Goal: Task Accomplishment & Management: Complete application form

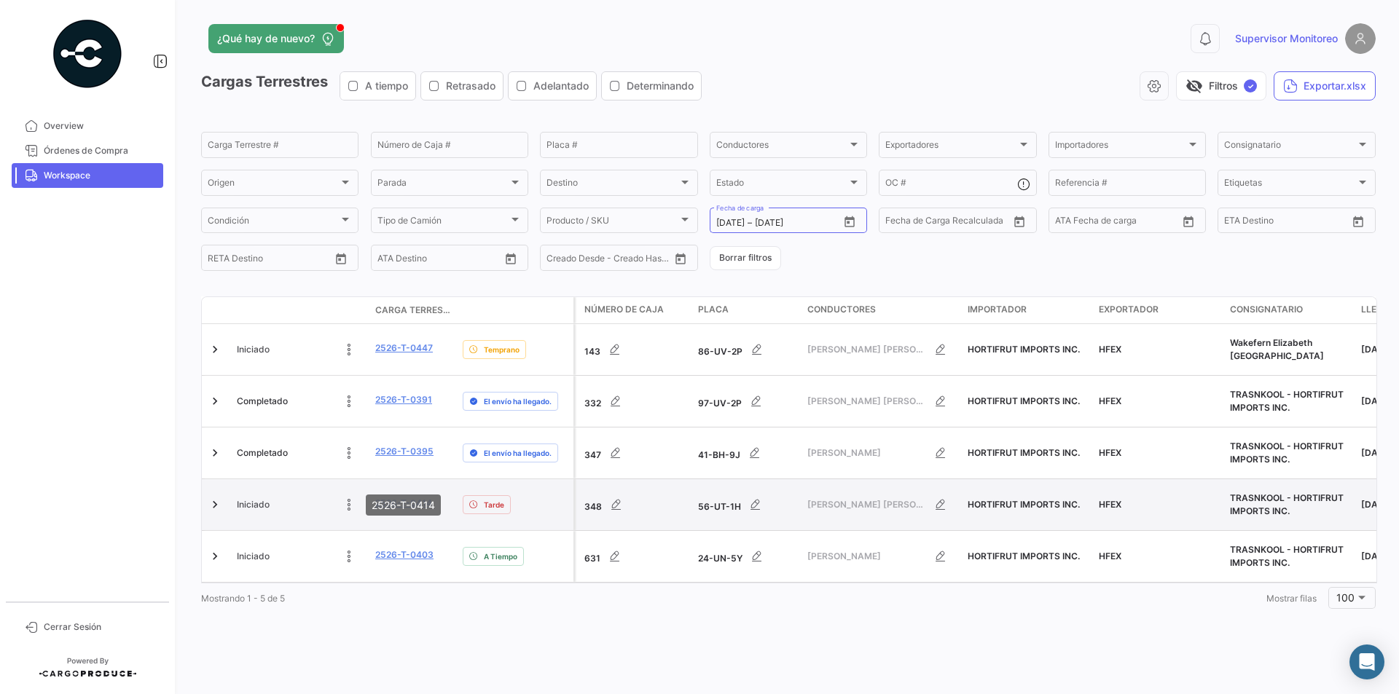
click at [394, 497] on link "2526-T-0414" at bounding box center [403, 503] width 57 height 13
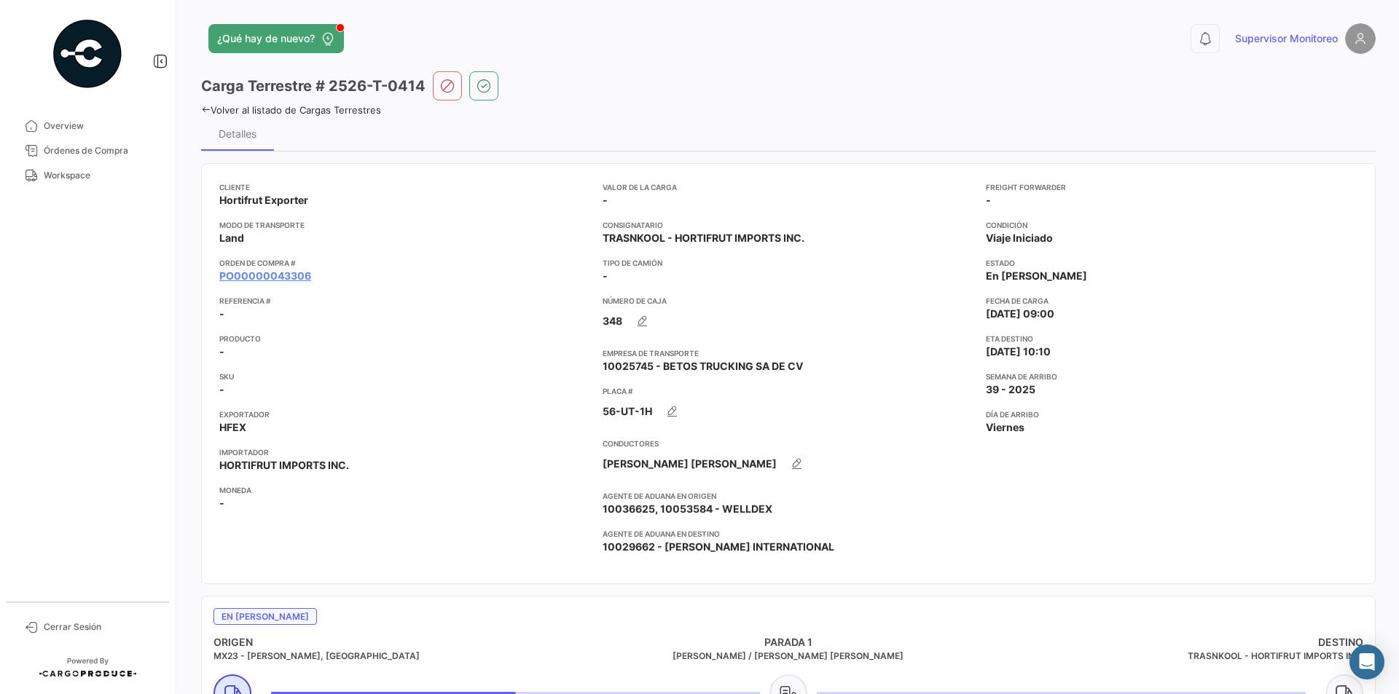
scroll to position [146, 0]
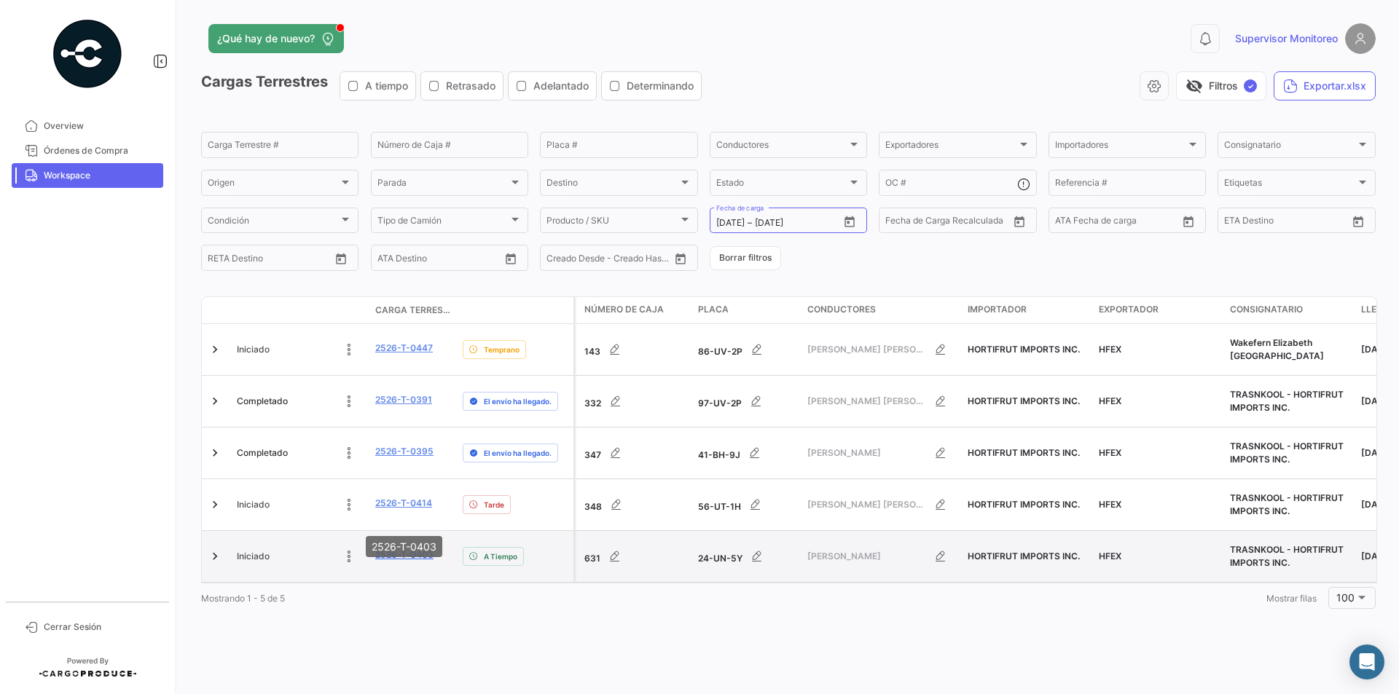
click at [380, 549] on link "2526-T-0403" at bounding box center [404, 555] width 58 height 13
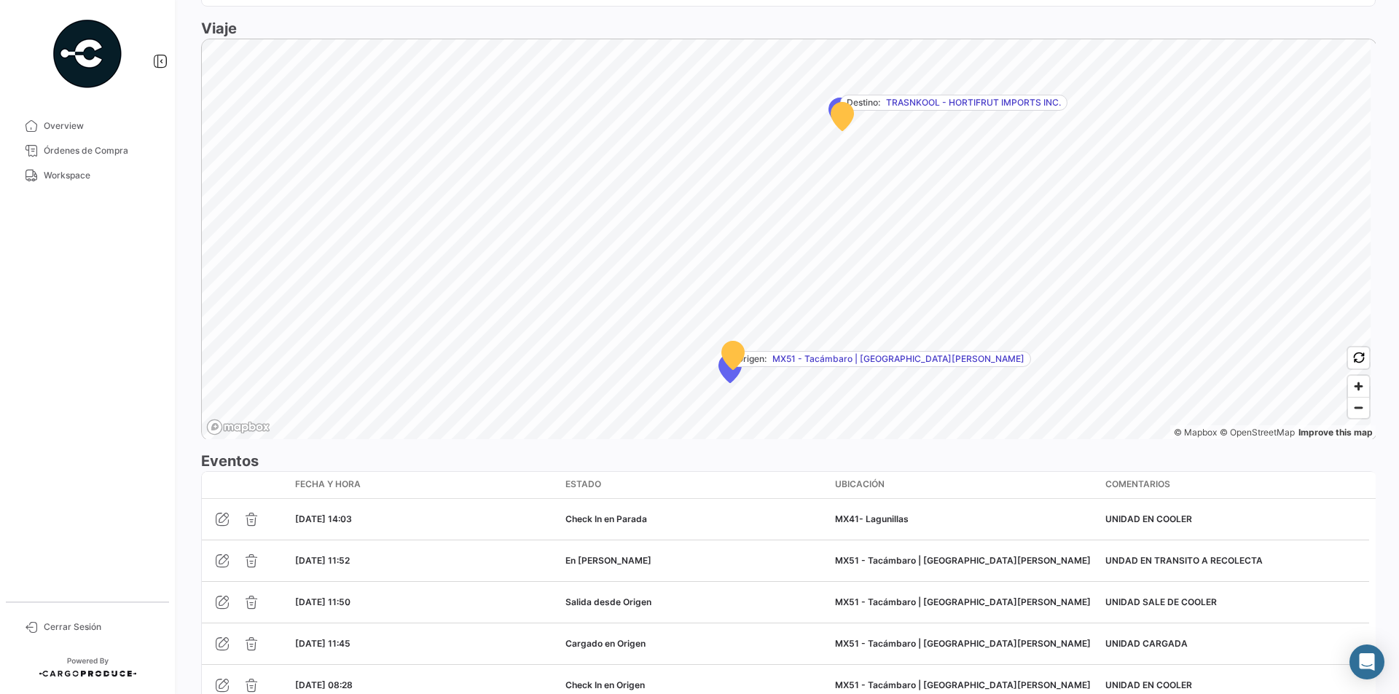
scroll to position [1008, 0]
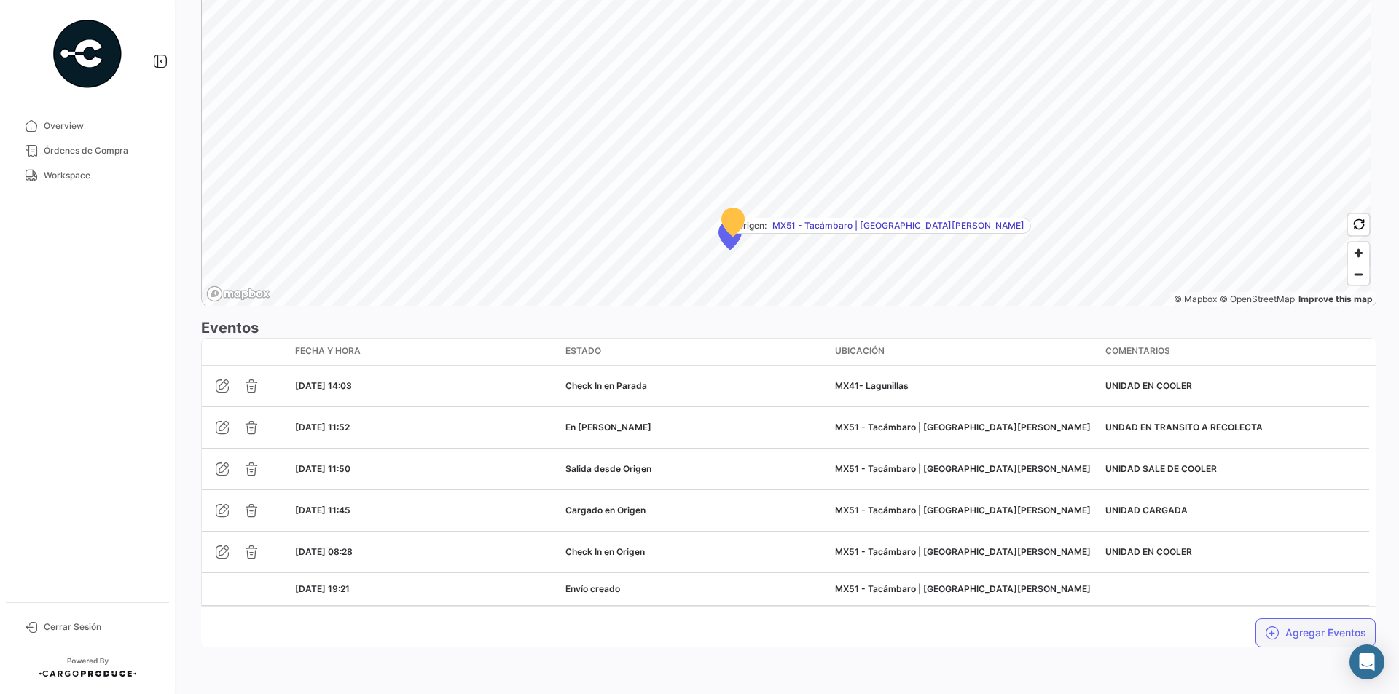
click at [1314, 637] on button "Agregar Eventos" at bounding box center [1315, 633] width 120 height 29
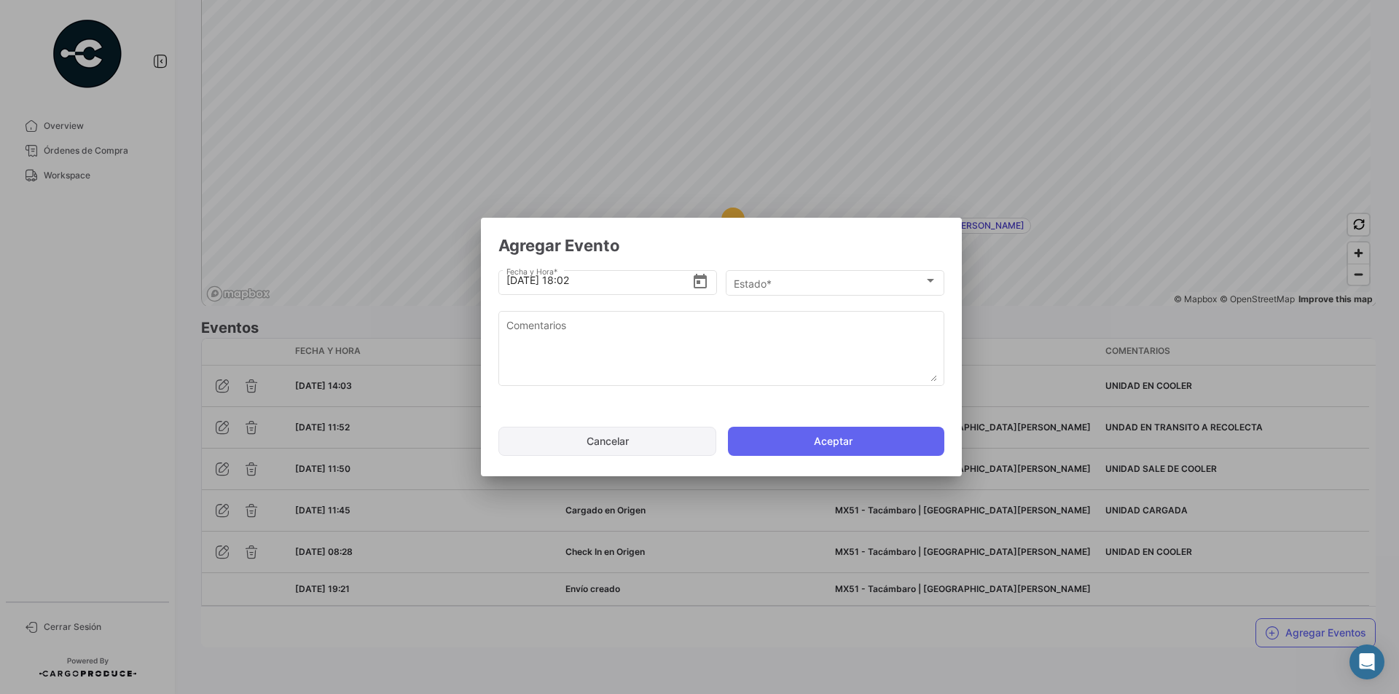
click at [628, 432] on button "Cancelar" at bounding box center [607, 441] width 218 height 29
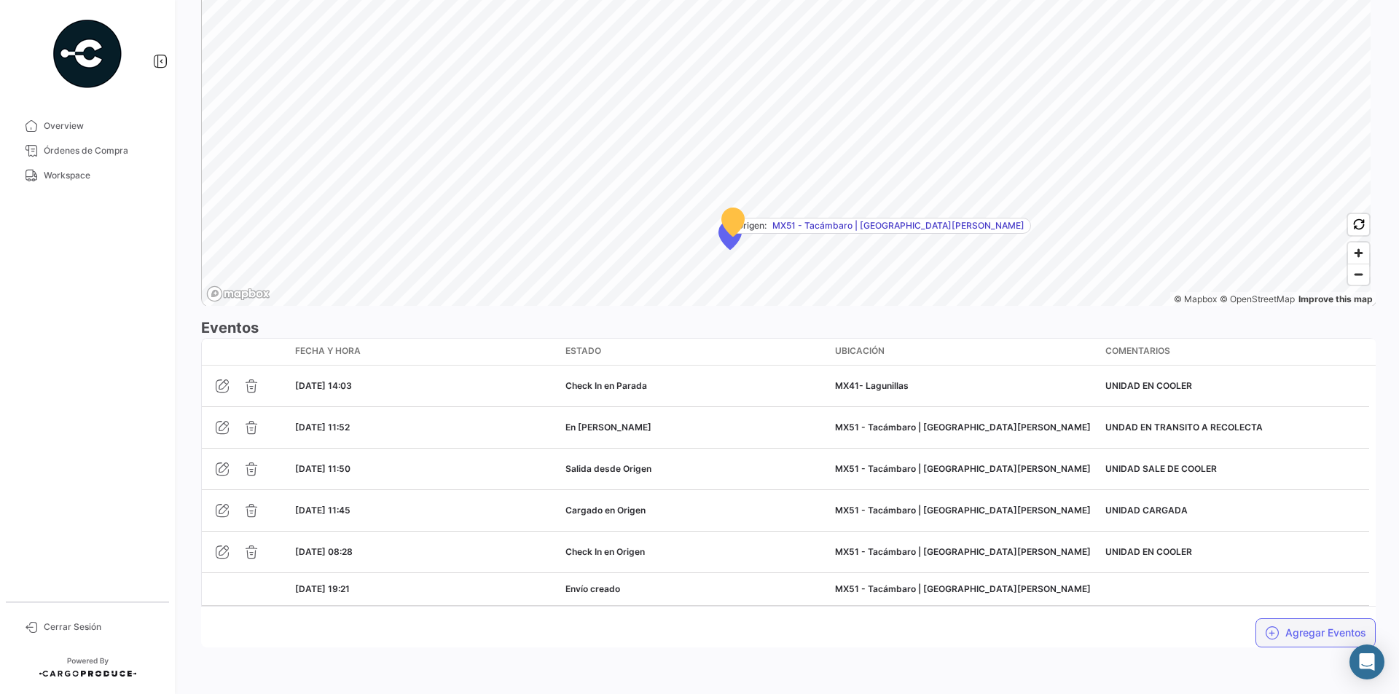
click at [1303, 643] on button "Agregar Eventos" at bounding box center [1315, 633] width 120 height 29
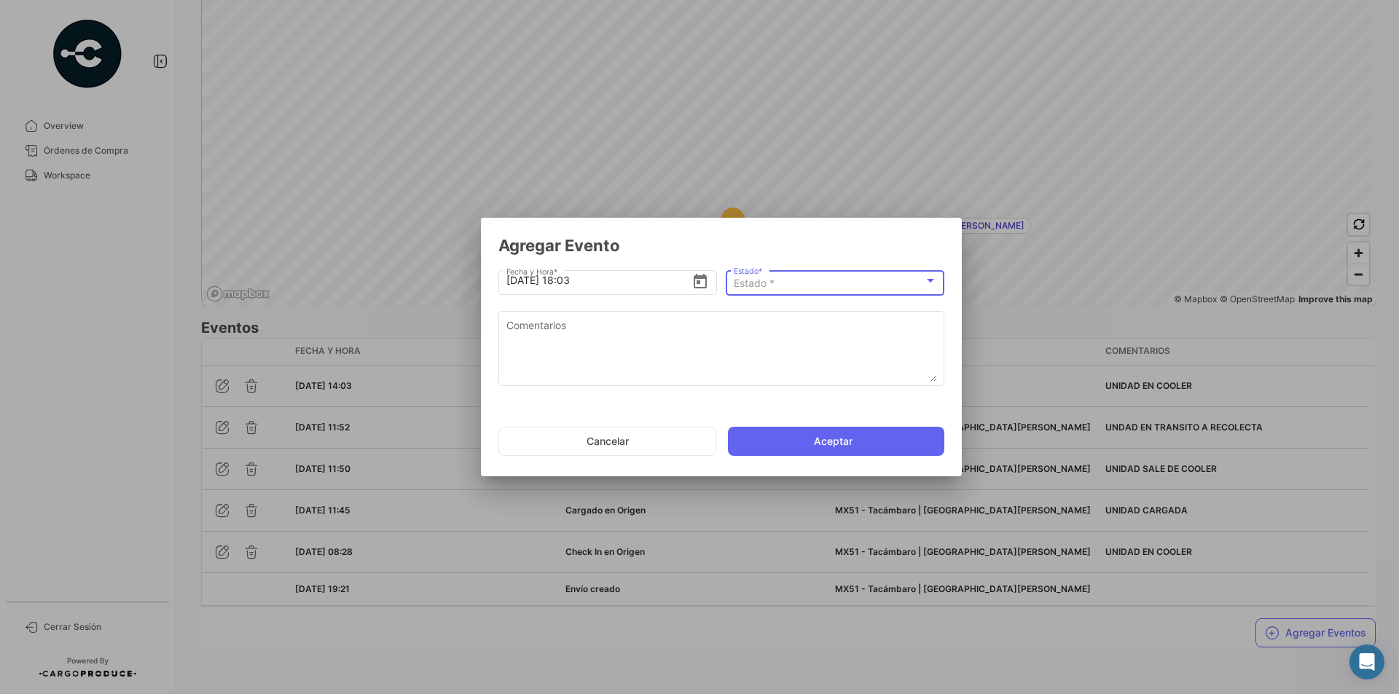
click at [922, 280] on div "Estado *" at bounding box center [829, 284] width 190 height 12
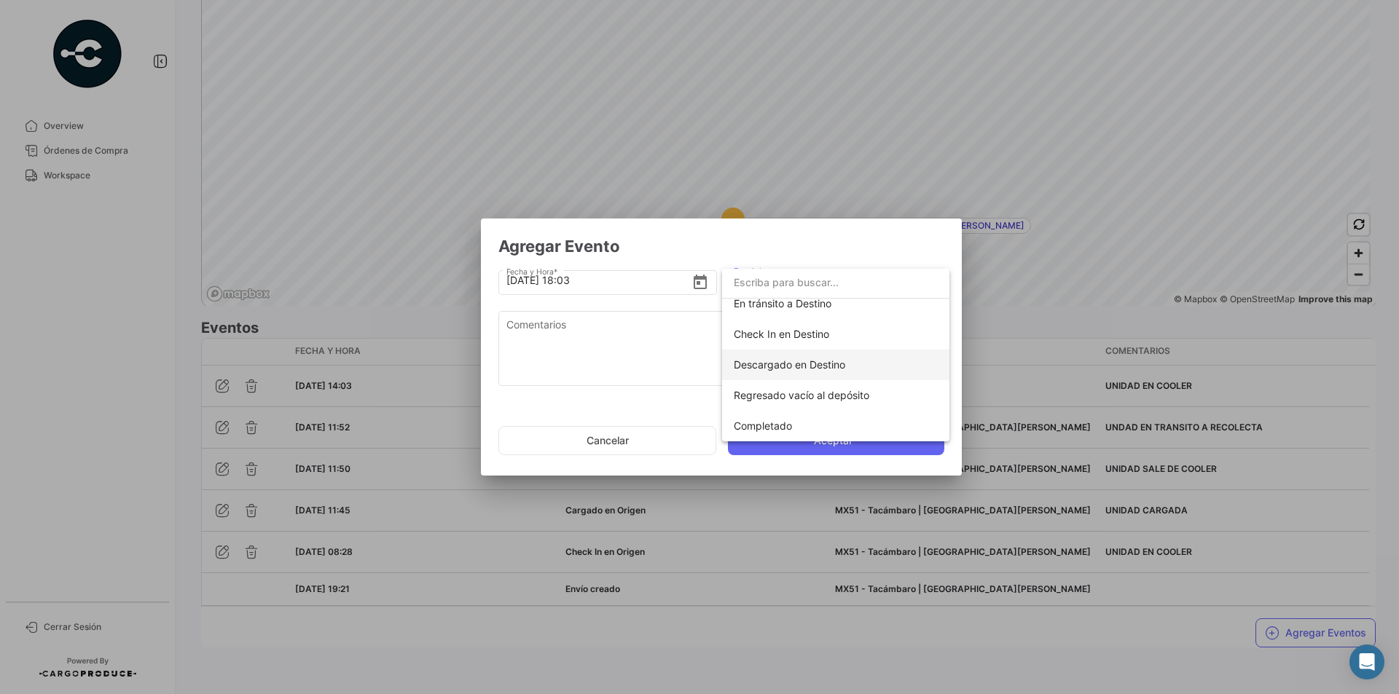
scroll to position [183, 0]
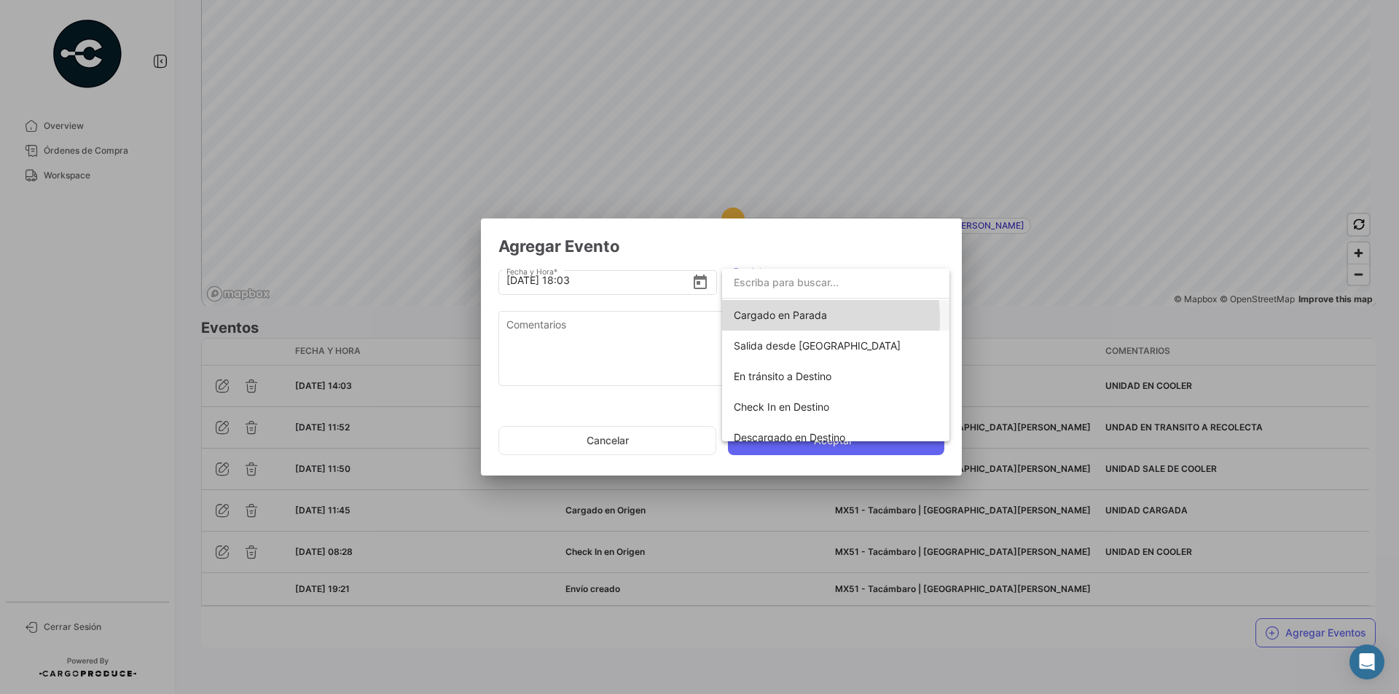
click at [789, 319] on span "Cargado en Parada" at bounding box center [780, 315] width 93 height 12
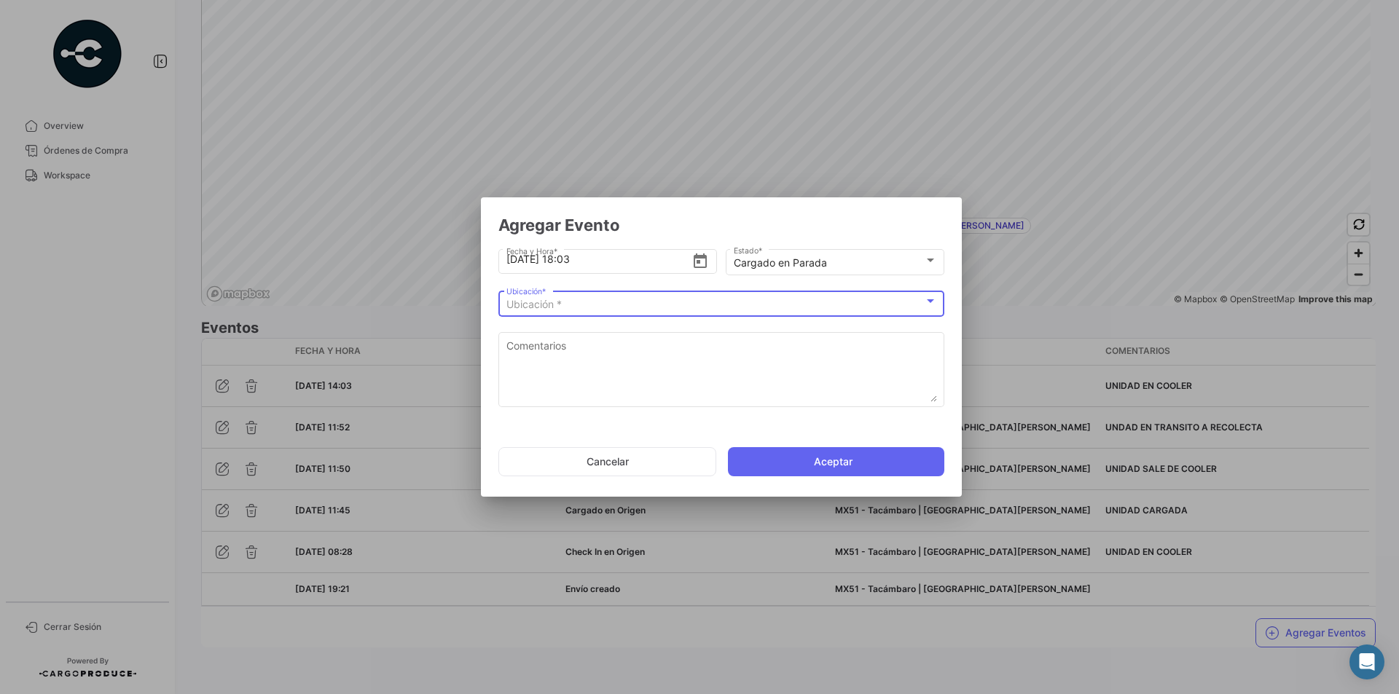
click at [931, 302] on div at bounding box center [930, 301] width 7 height 4
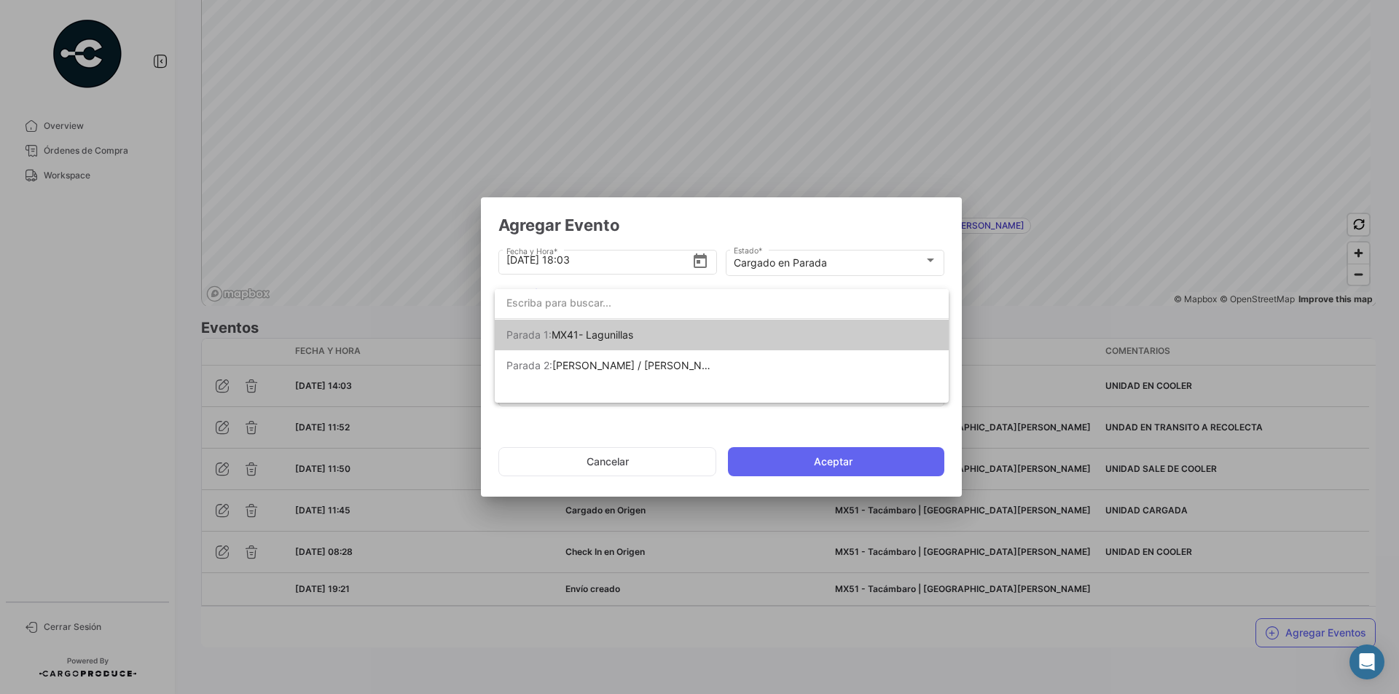
click at [610, 330] on span "MX41- Lagunillas" at bounding box center [593, 335] width 82 height 12
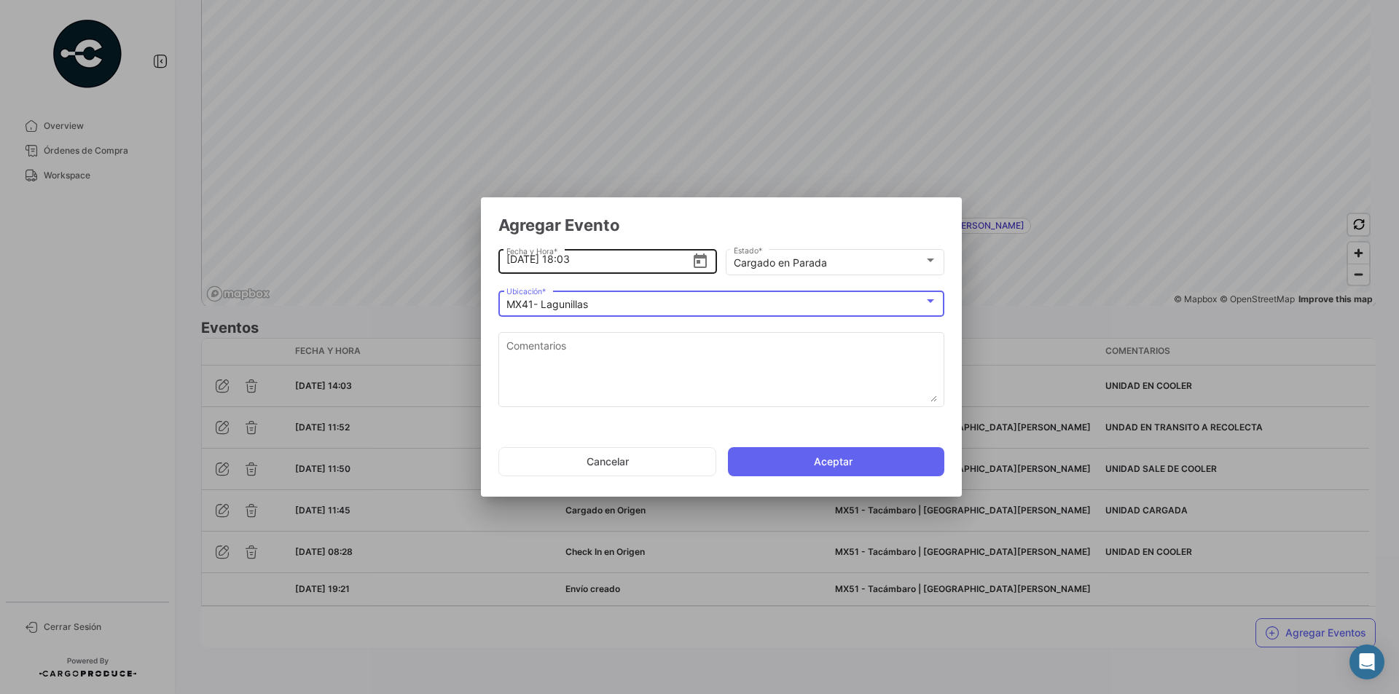
click at [573, 261] on input "[DATE] 18:03" at bounding box center [599, 259] width 186 height 51
type input "[DATE] 15:58"
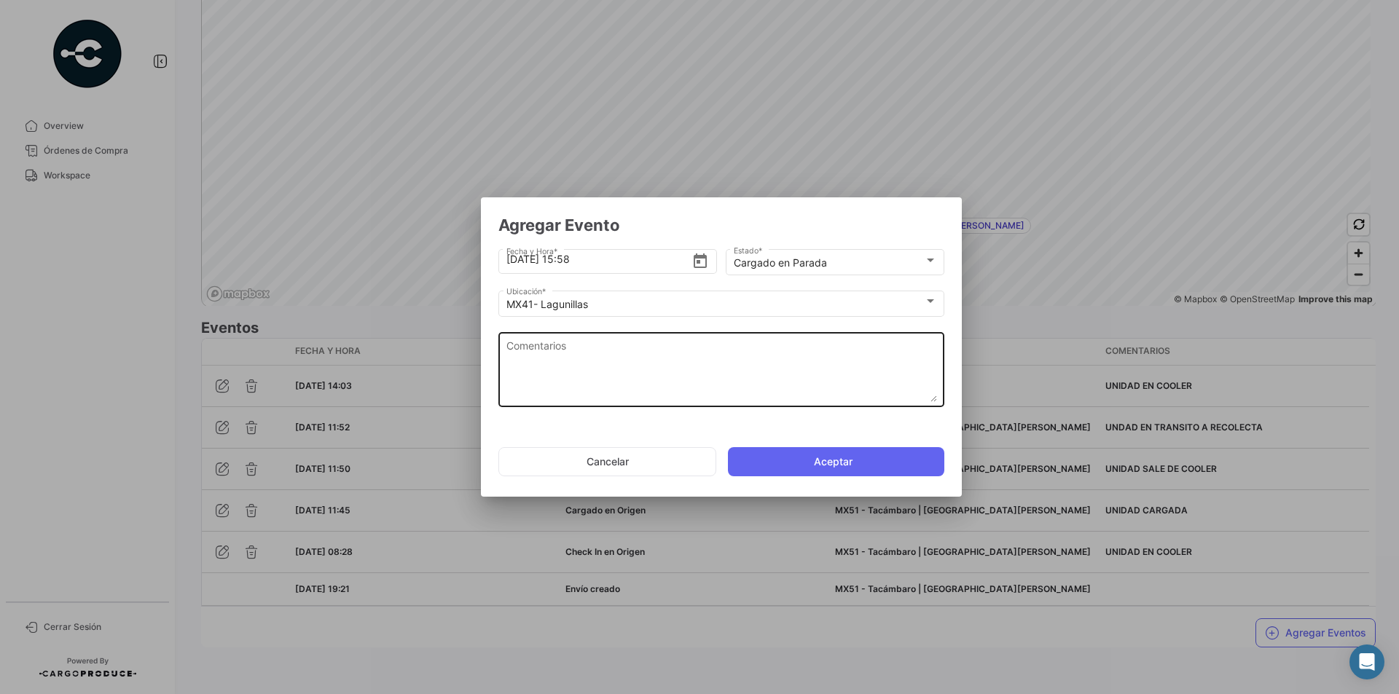
click at [552, 354] on textarea "Comentarios" at bounding box center [721, 370] width 431 height 64
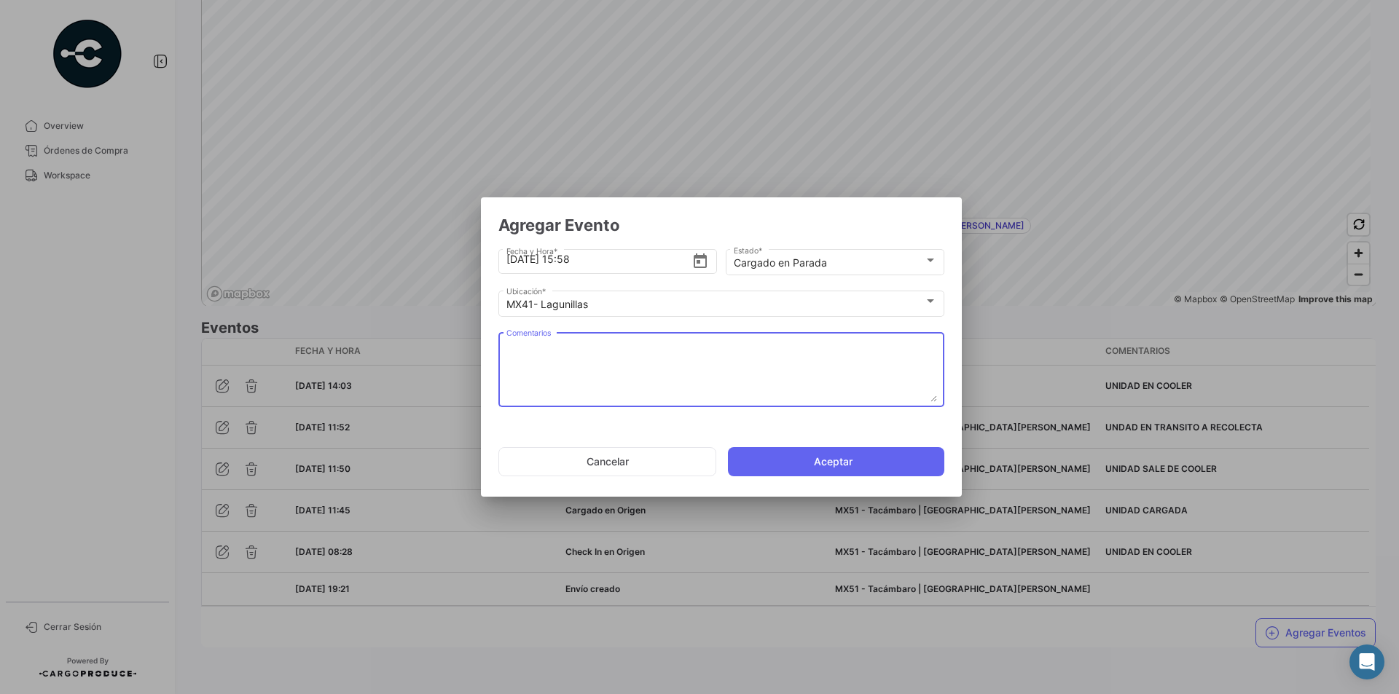
paste textarea "UNIDAD CARGADA"
type textarea "UNIDAD CARGADA"
click at [820, 463] on button "Aceptar" at bounding box center [836, 461] width 216 height 29
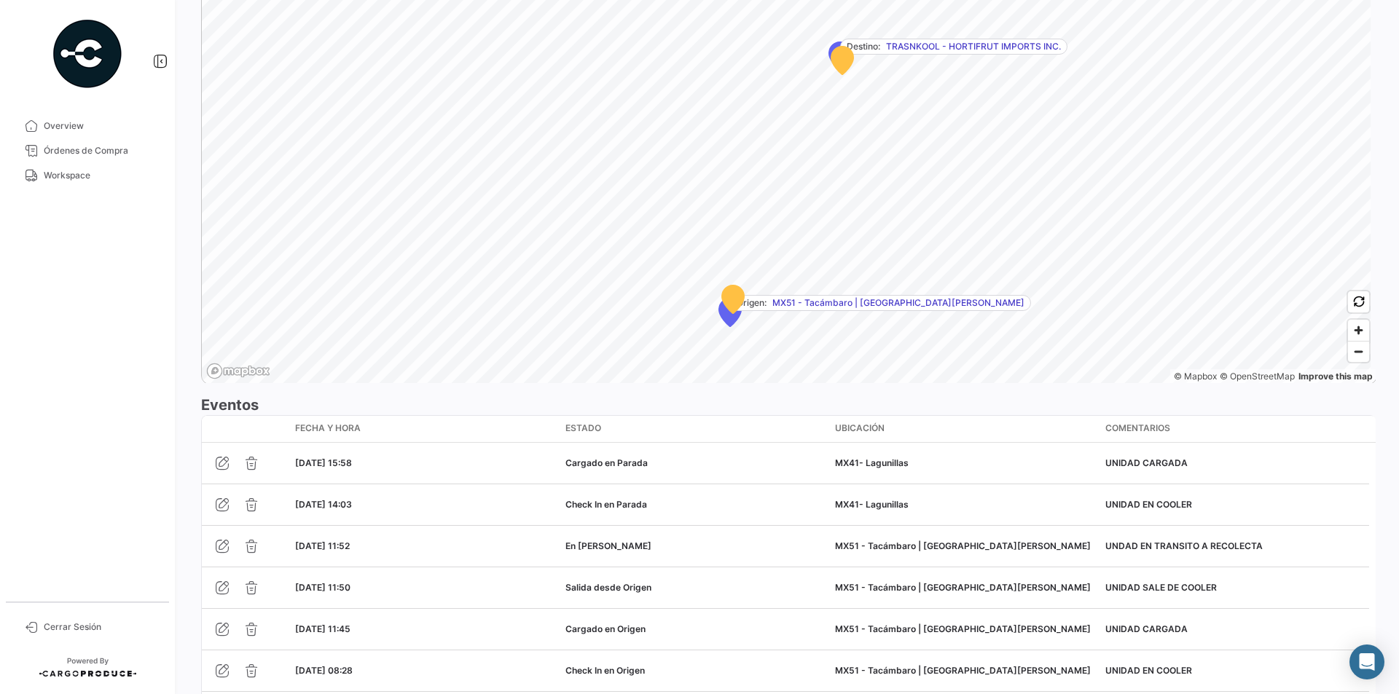
scroll to position [1049, 0]
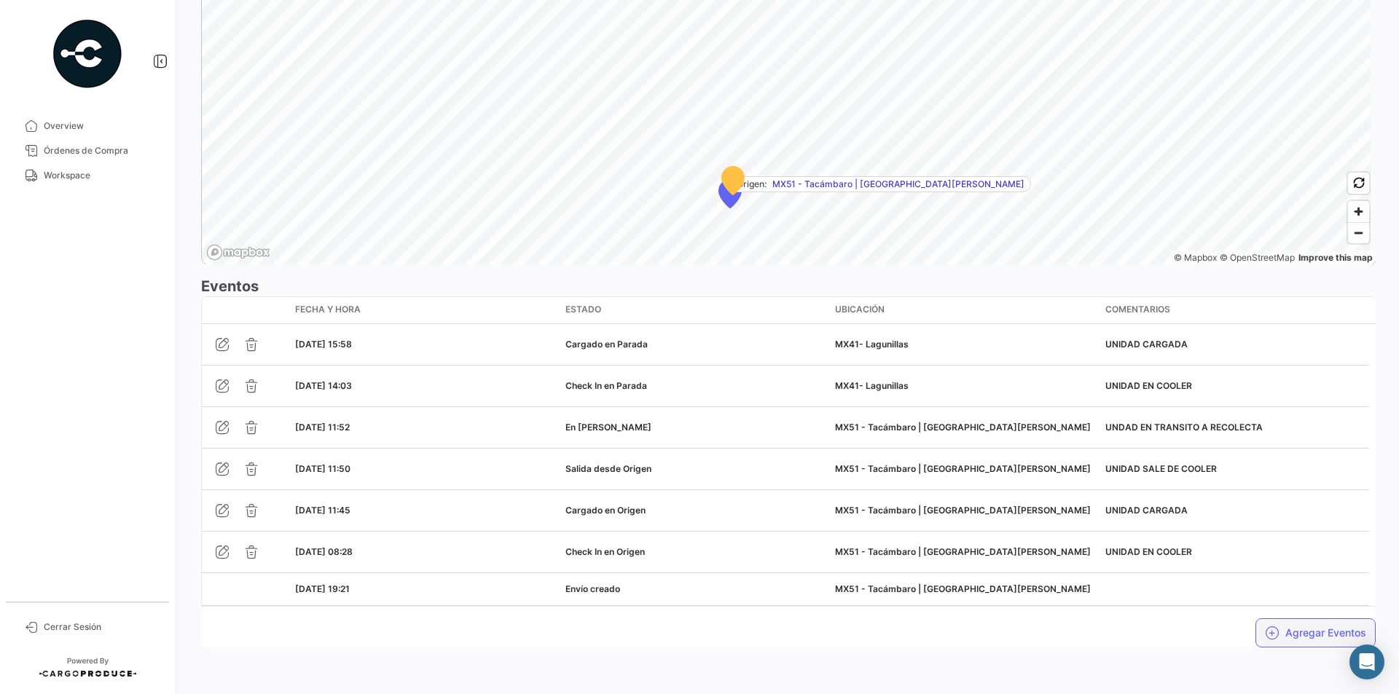
click at [1273, 629] on button "Agregar Eventos" at bounding box center [1315, 633] width 120 height 29
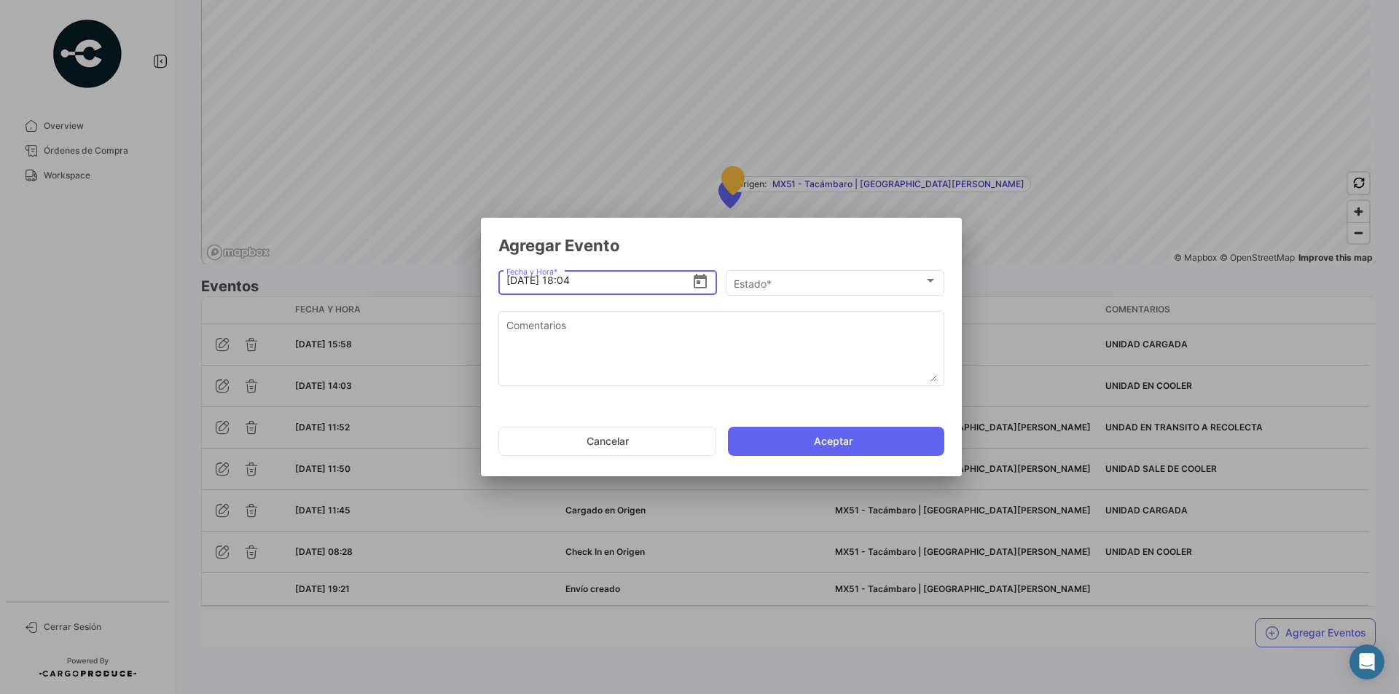
click at [577, 282] on input "[DATE] 18:04" at bounding box center [599, 280] width 186 height 51
type input "[DATE] 16:05"
click at [938, 282] on div "Estado * Estado *" at bounding box center [835, 281] width 219 height 28
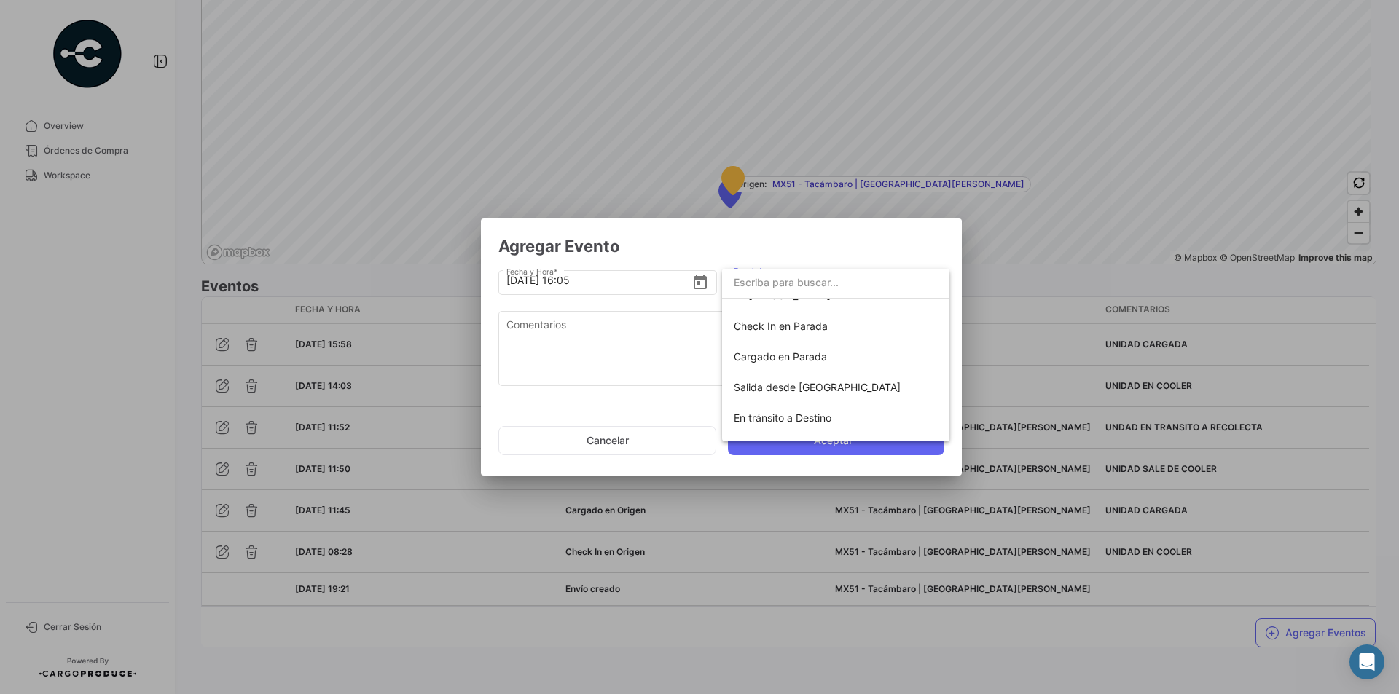
scroll to position [146, 0]
click at [843, 385] on span "Salida desde [GEOGRAPHIC_DATA]" at bounding box center [836, 383] width 204 height 31
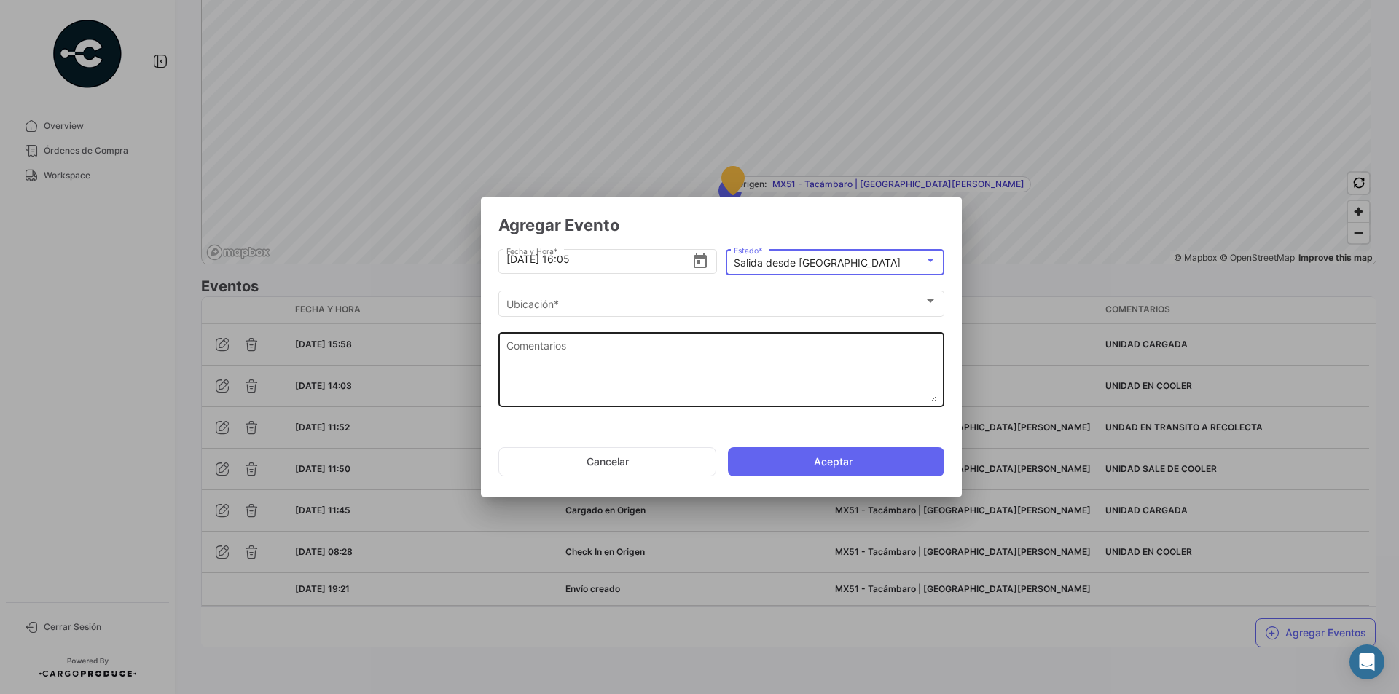
click at [683, 378] on textarea "Comentarios" at bounding box center [721, 370] width 431 height 64
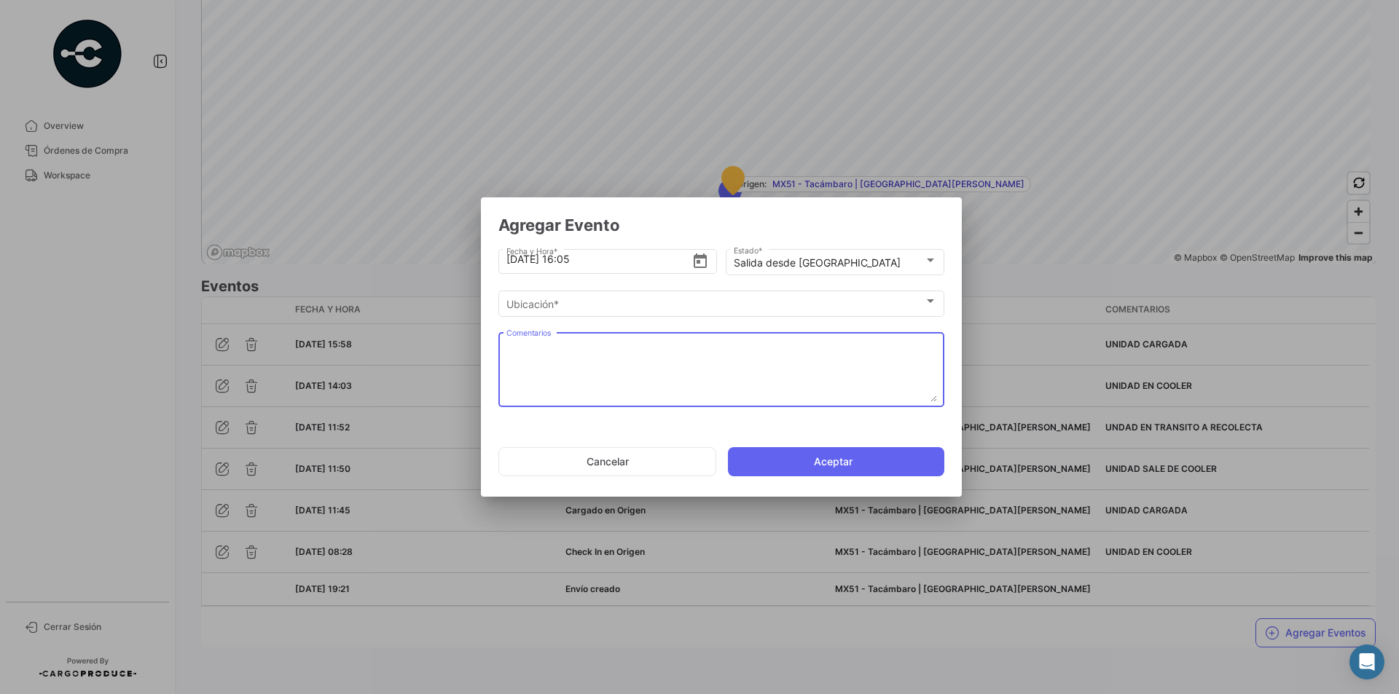
click at [710, 353] on textarea "Comentarios" at bounding box center [721, 370] width 431 height 64
paste textarea "UNIDAD SALE DE COOLER"
type textarea "UNIDAD SALE DE COOLER"
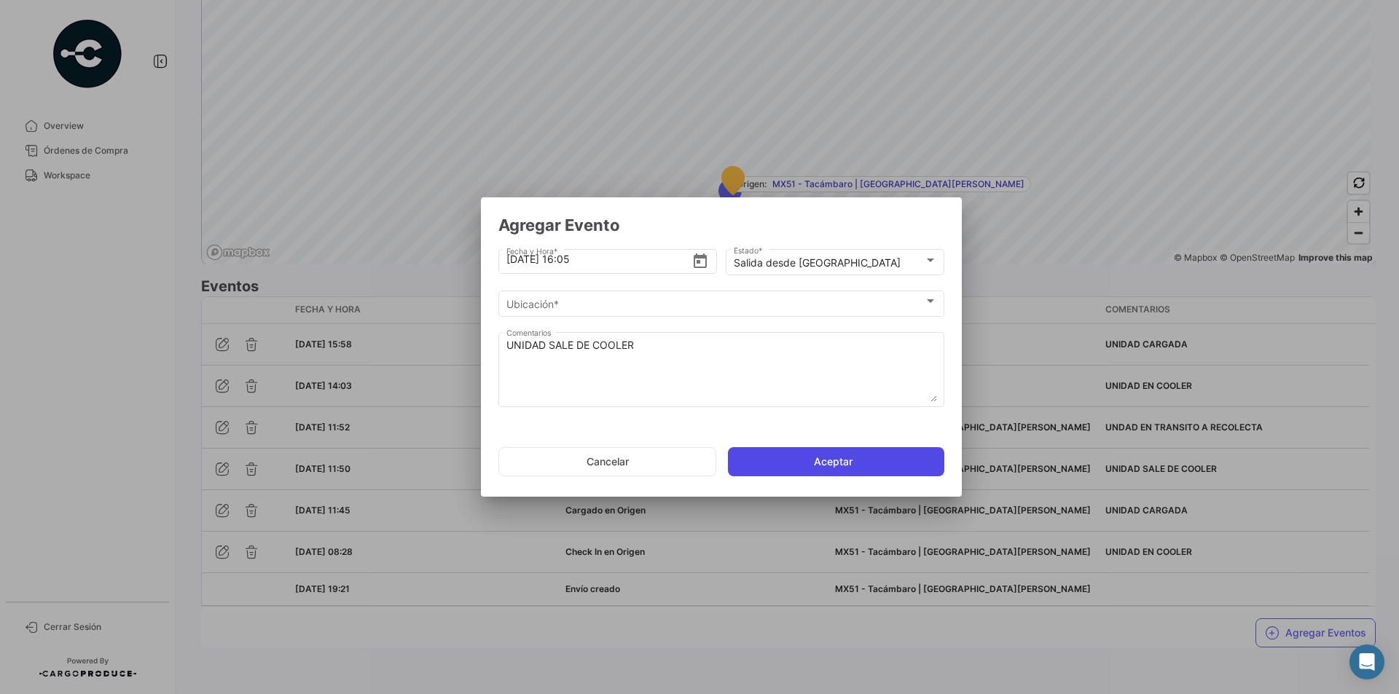
click at [785, 458] on button "Aceptar" at bounding box center [836, 461] width 216 height 29
click at [927, 299] on div at bounding box center [930, 302] width 13 height 12
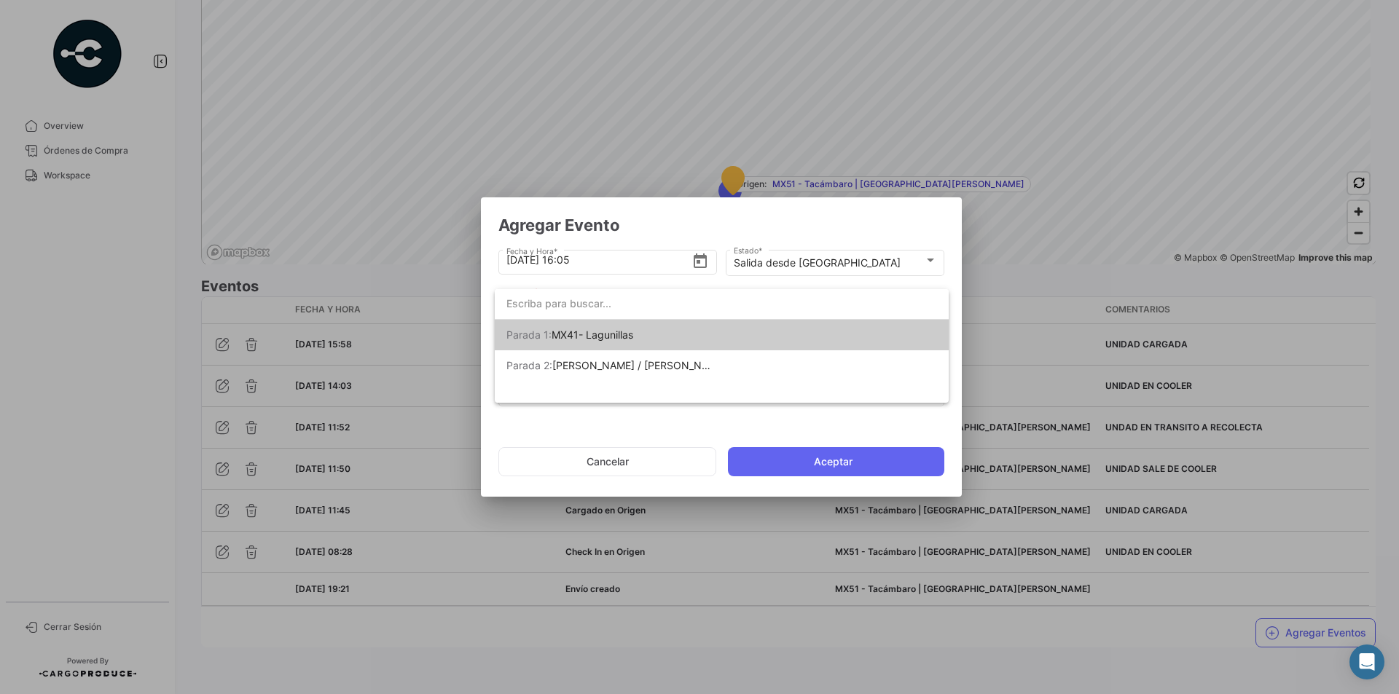
click at [656, 333] on span "[PERSON_NAME] 1: MX41- Lagunillas" at bounding box center [608, 335] width 204 height 31
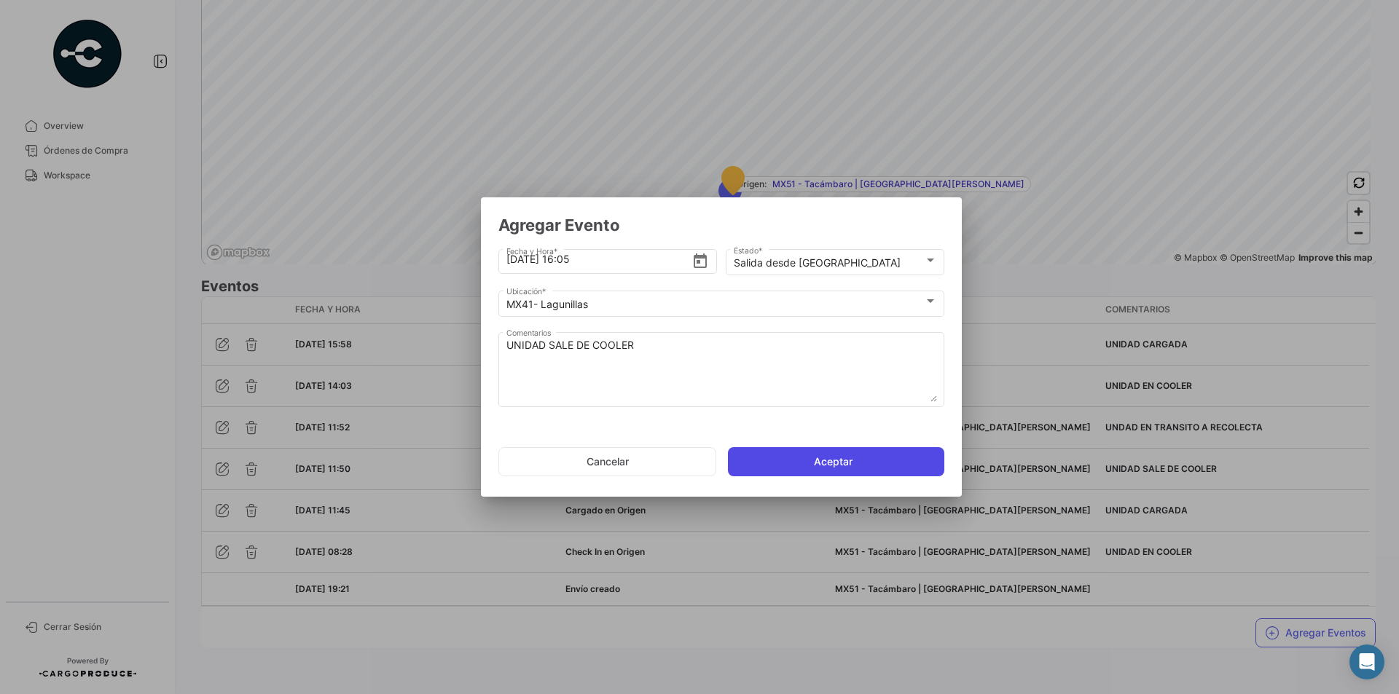
click at [803, 465] on button "Aceptar" at bounding box center [836, 461] width 216 height 29
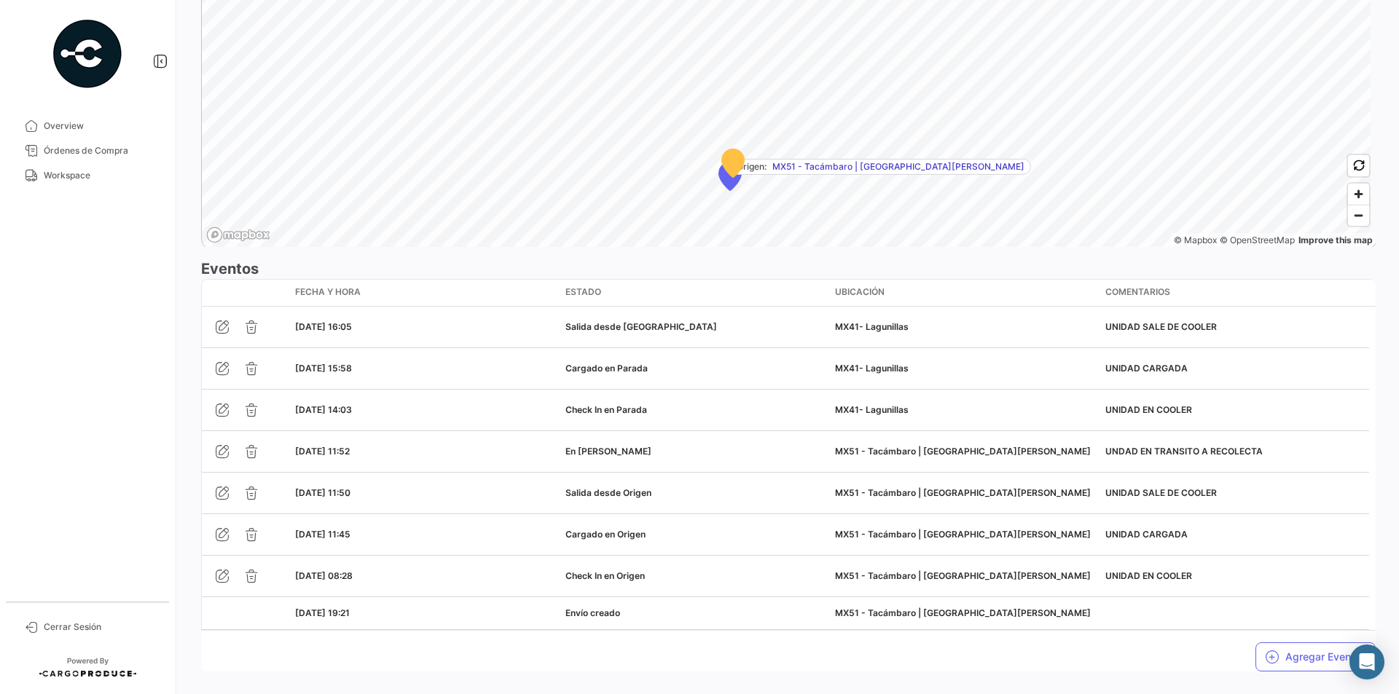
scroll to position [1091, 0]
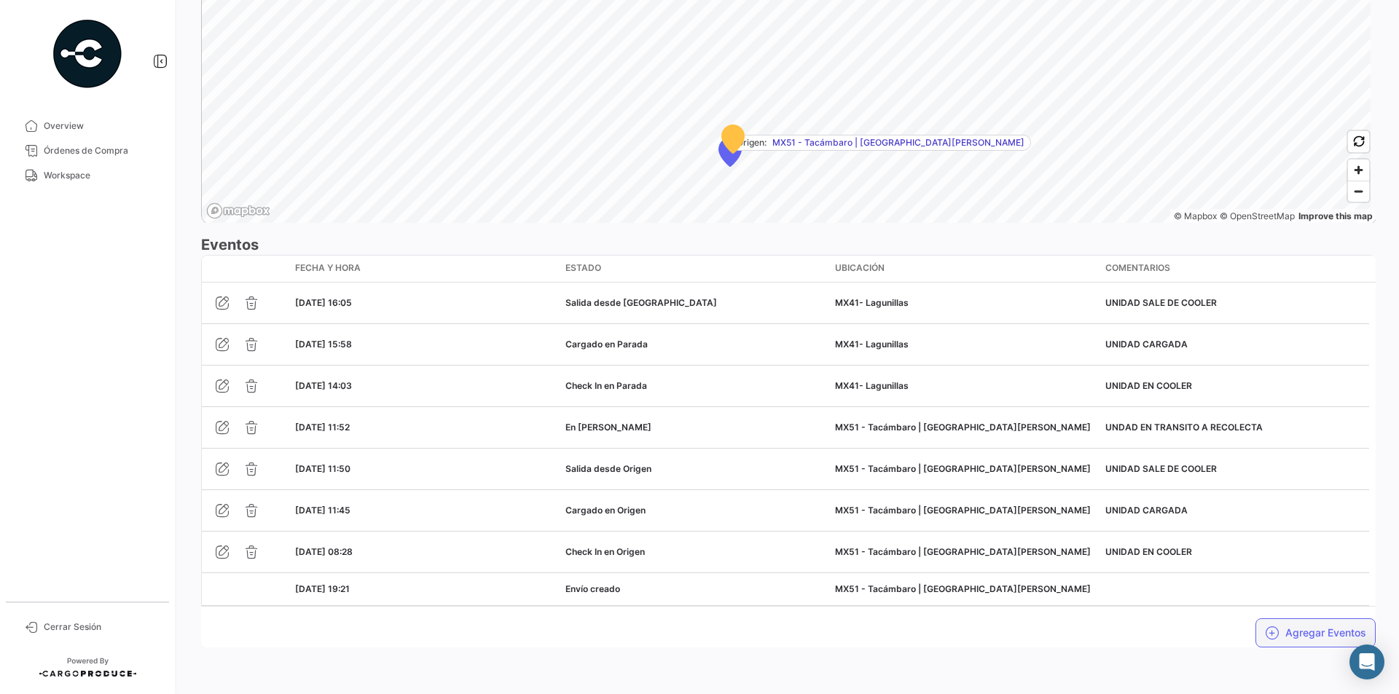
click at [1309, 637] on button "Agregar Eventos" at bounding box center [1315, 633] width 120 height 29
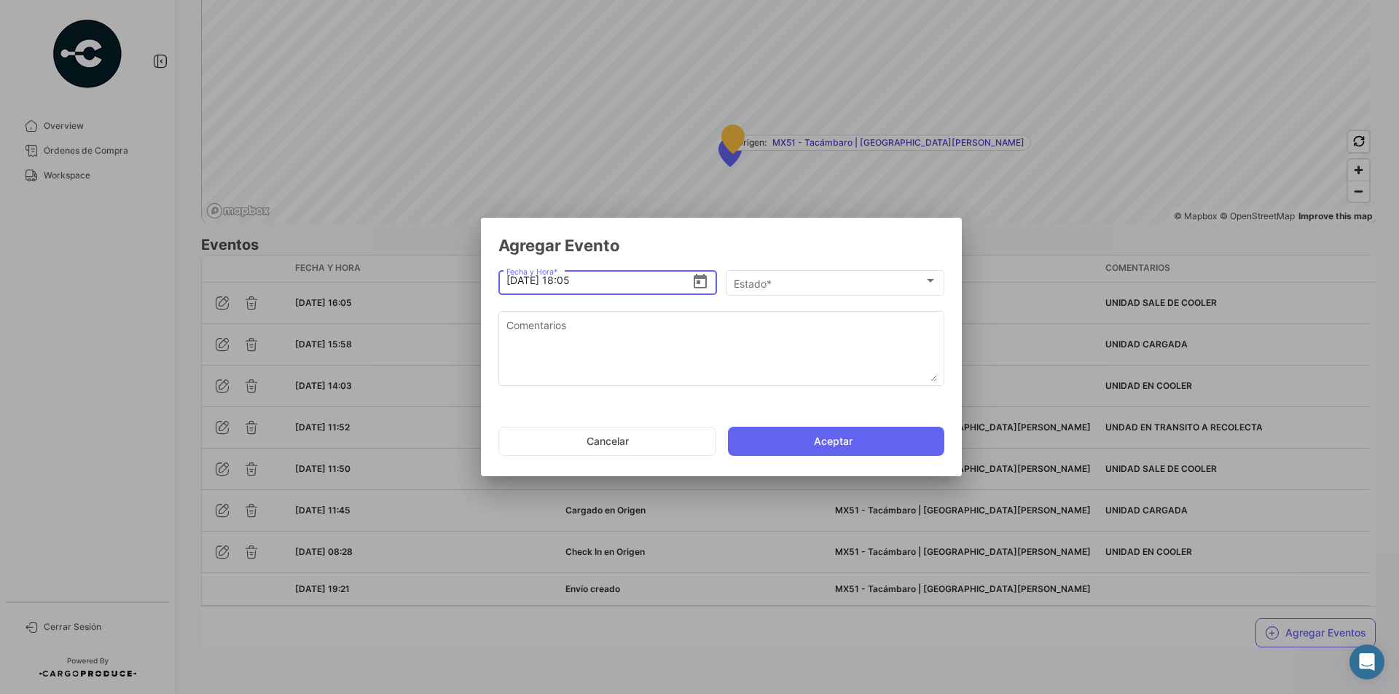
click at [575, 280] on input "[DATE] 18:05" at bounding box center [599, 280] width 186 height 51
type input "[DATE] 16:10"
click at [926, 283] on div at bounding box center [930, 281] width 13 height 12
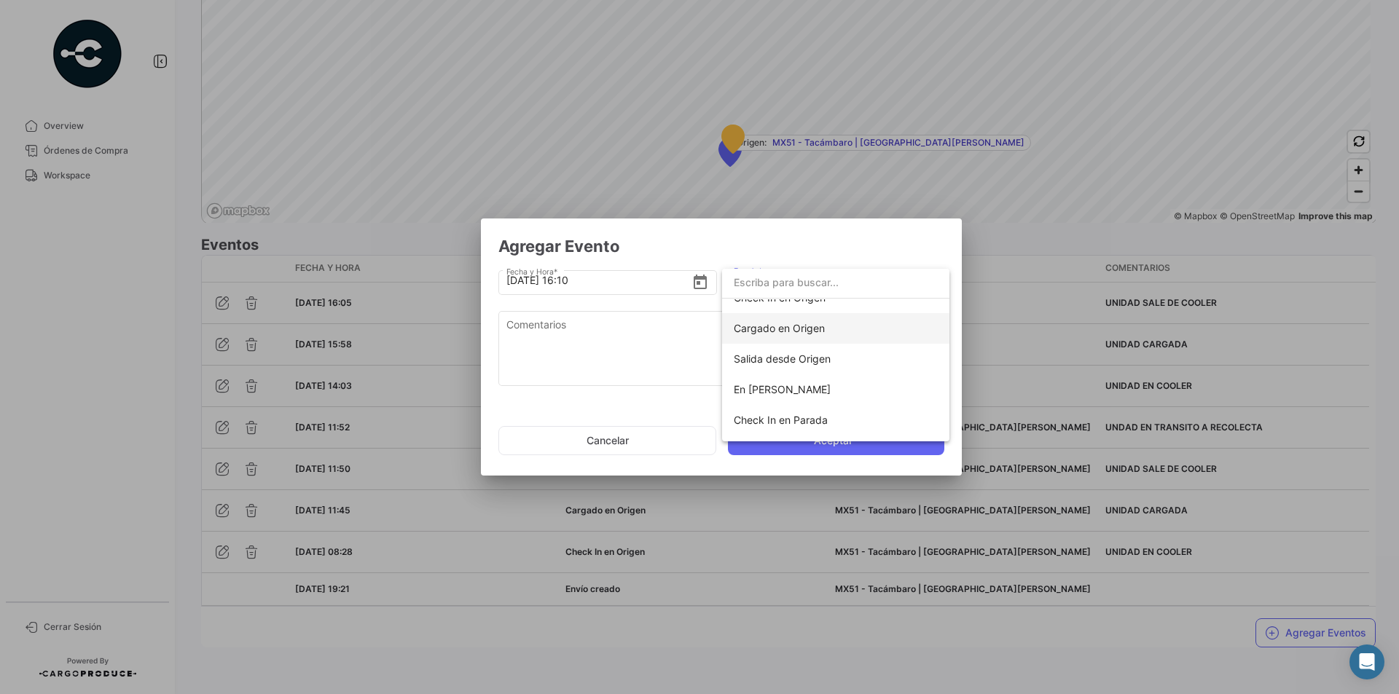
scroll to position [73, 0]
click at [807, 361] on span "En [PERSON_NAME]" at bounding box center [782, 364] width 97 height 12
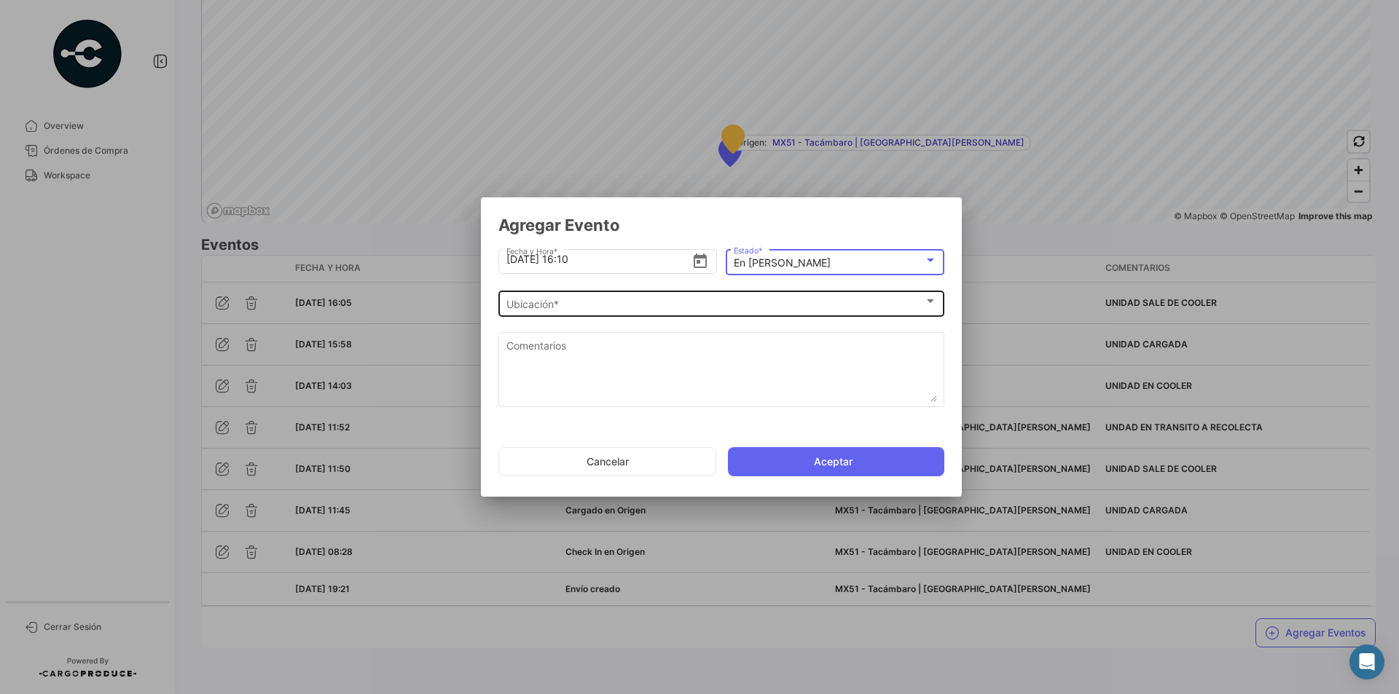
click at [928, 305] on div at bounding box center [930, 302] width 13 height 12
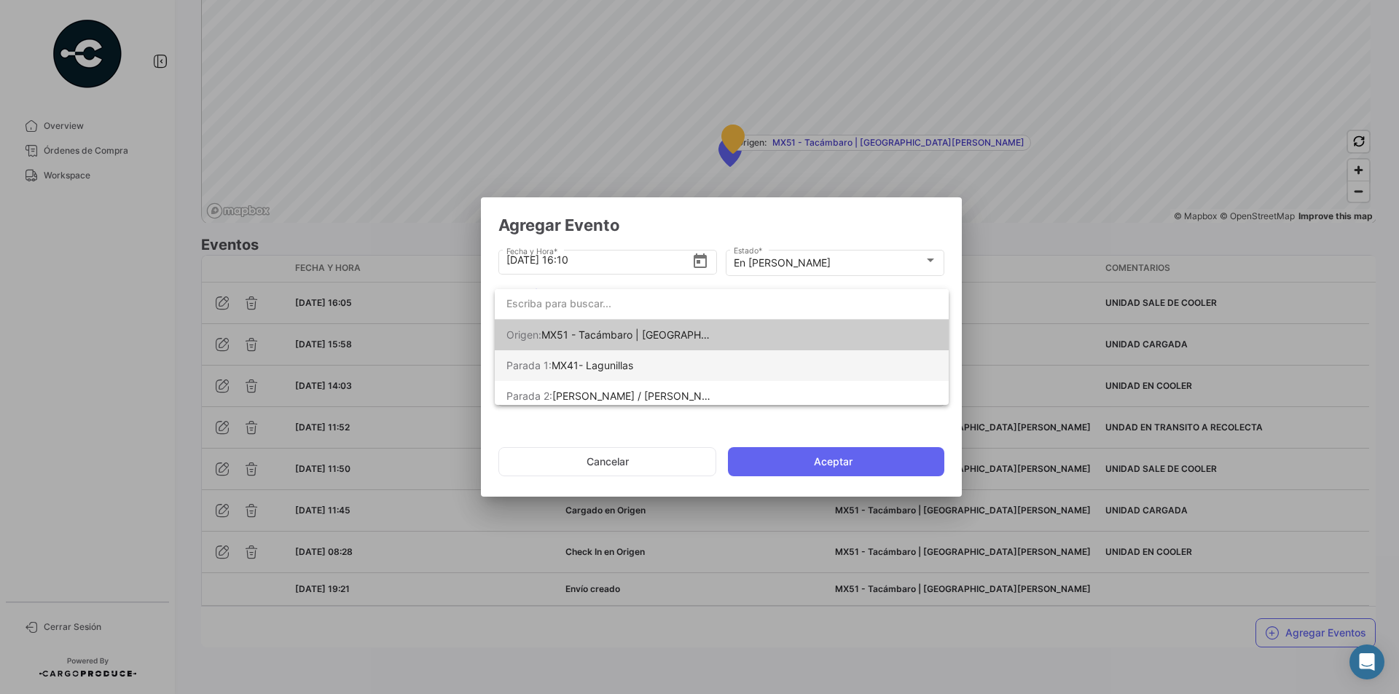
scroll to position [7, 0]
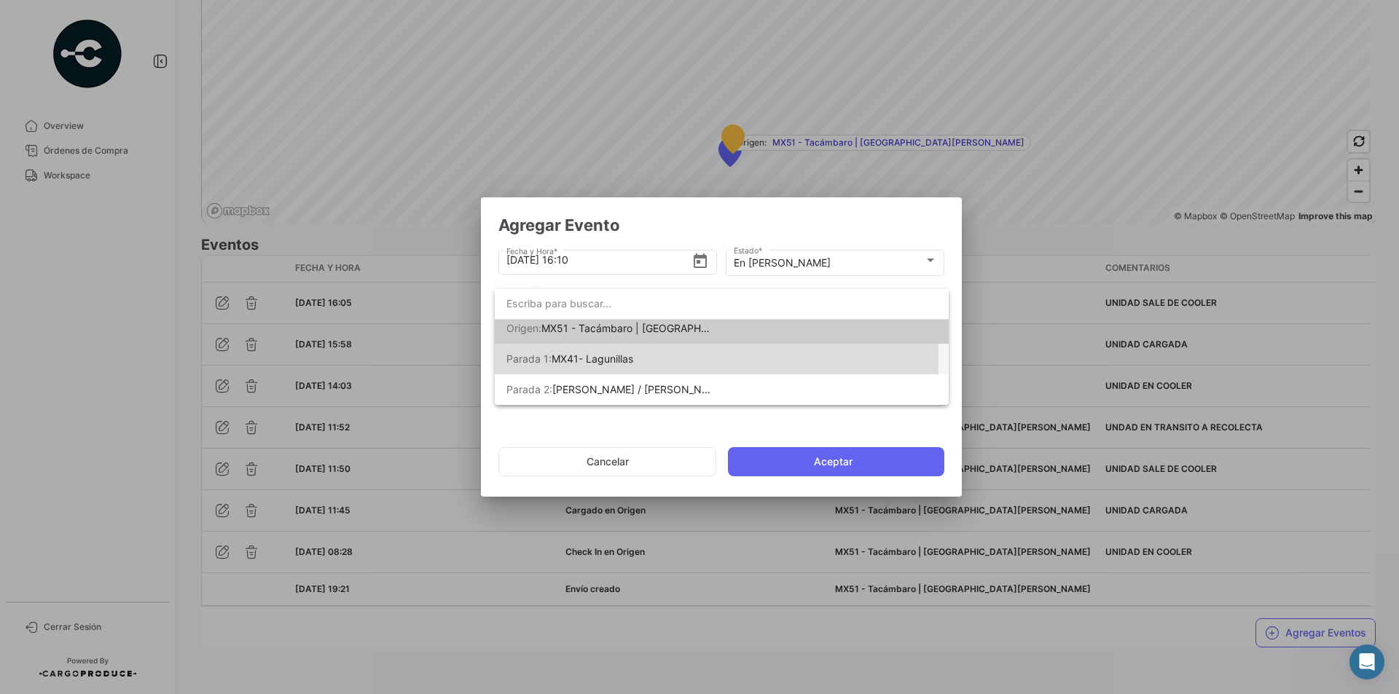
click at [656, 361] on span "[PERSON_NAME] 1: MX41- Lagunillas" at bounding box center [608, 359] width 204 height 31
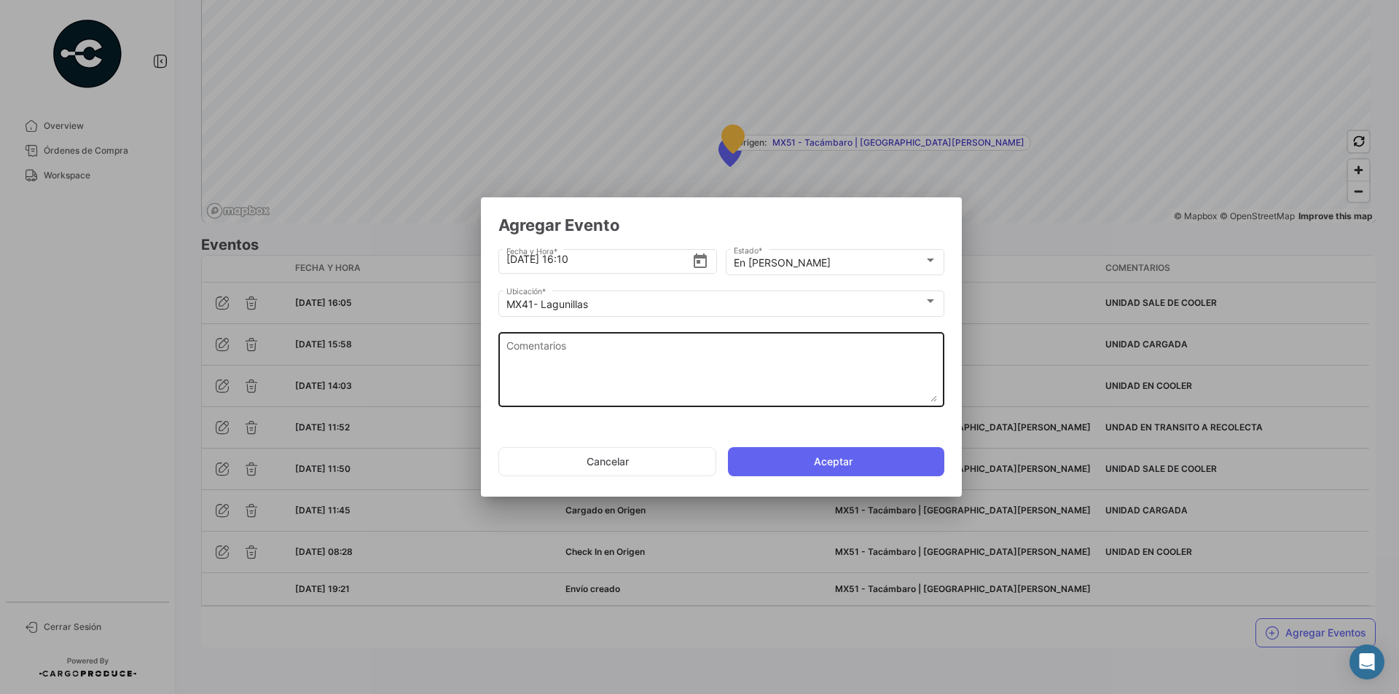
click at [562, 364] on textarea "Comentarios" at bounding box center [721, 370] width 431 height 64
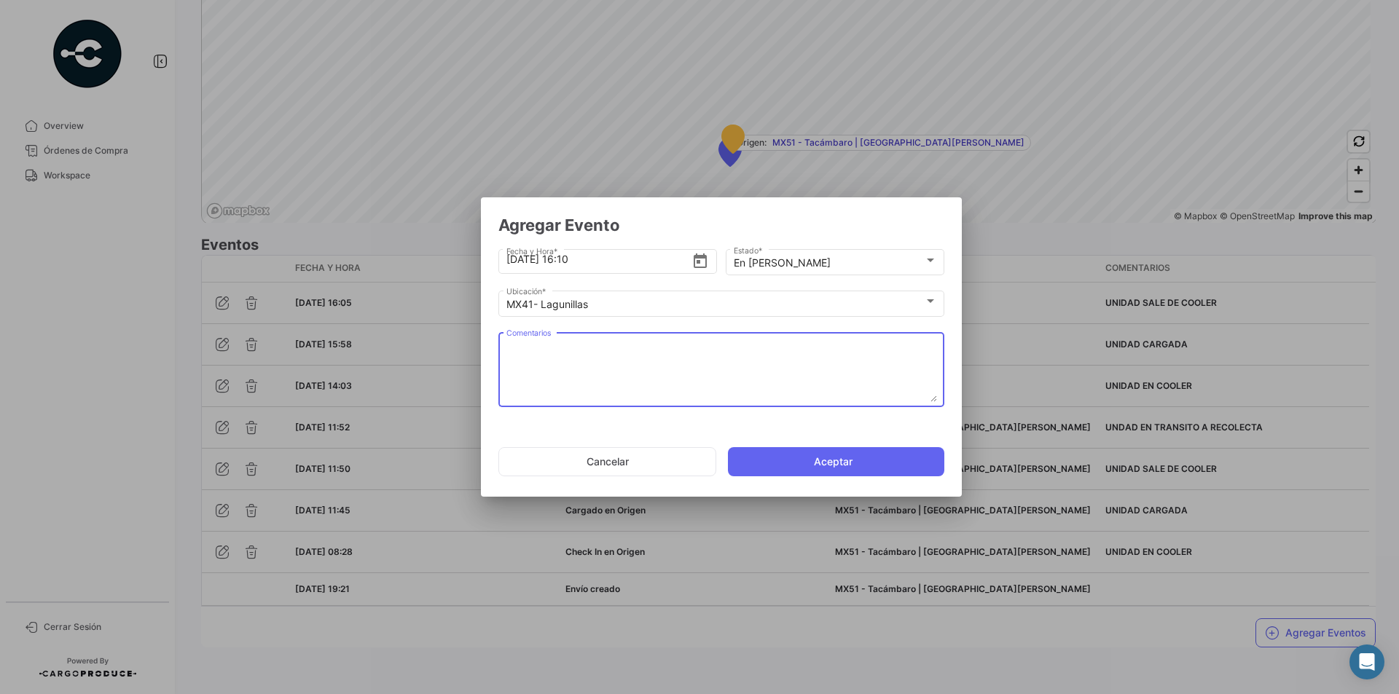
paste textarea "UNIDAD EN TRANSITO A REYNOSA"
type textarea "UNIDAD EN TRANSITO A REYNOSA"
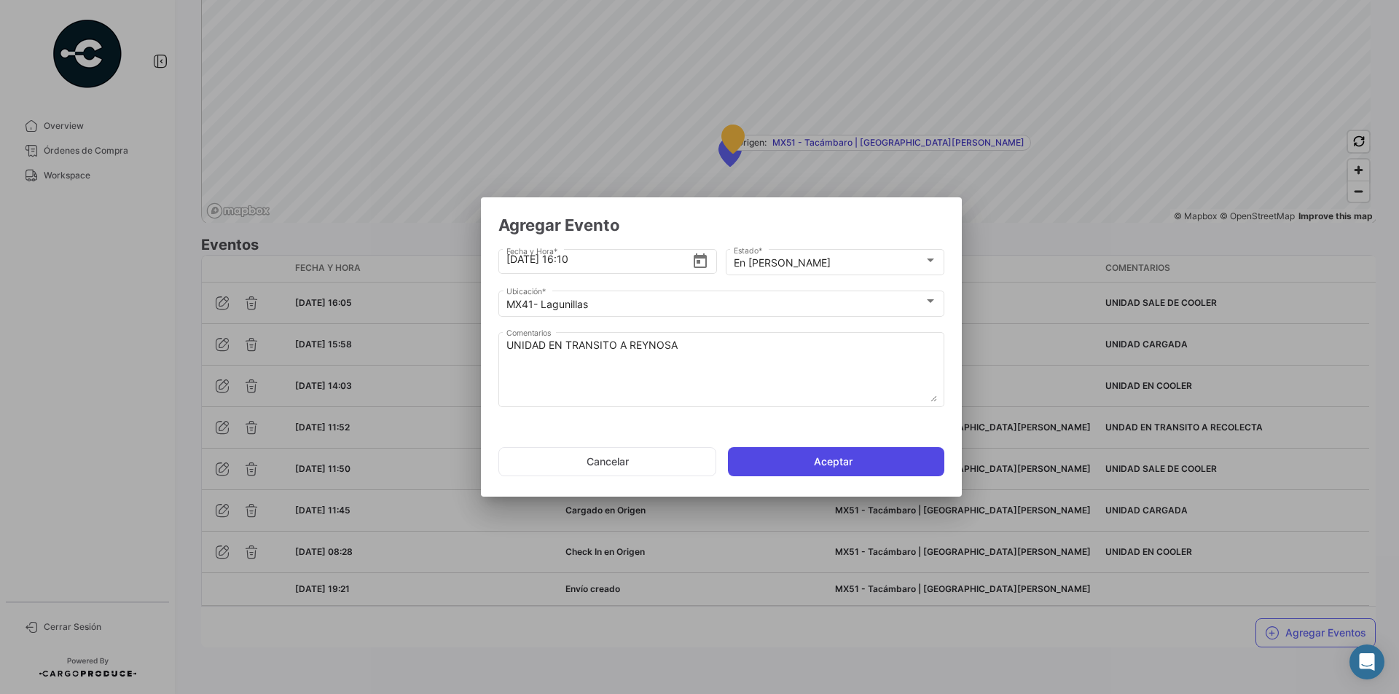
click at [858, 470] on button "Aceptar" at bounding box center [836, 461] width 216 height 29
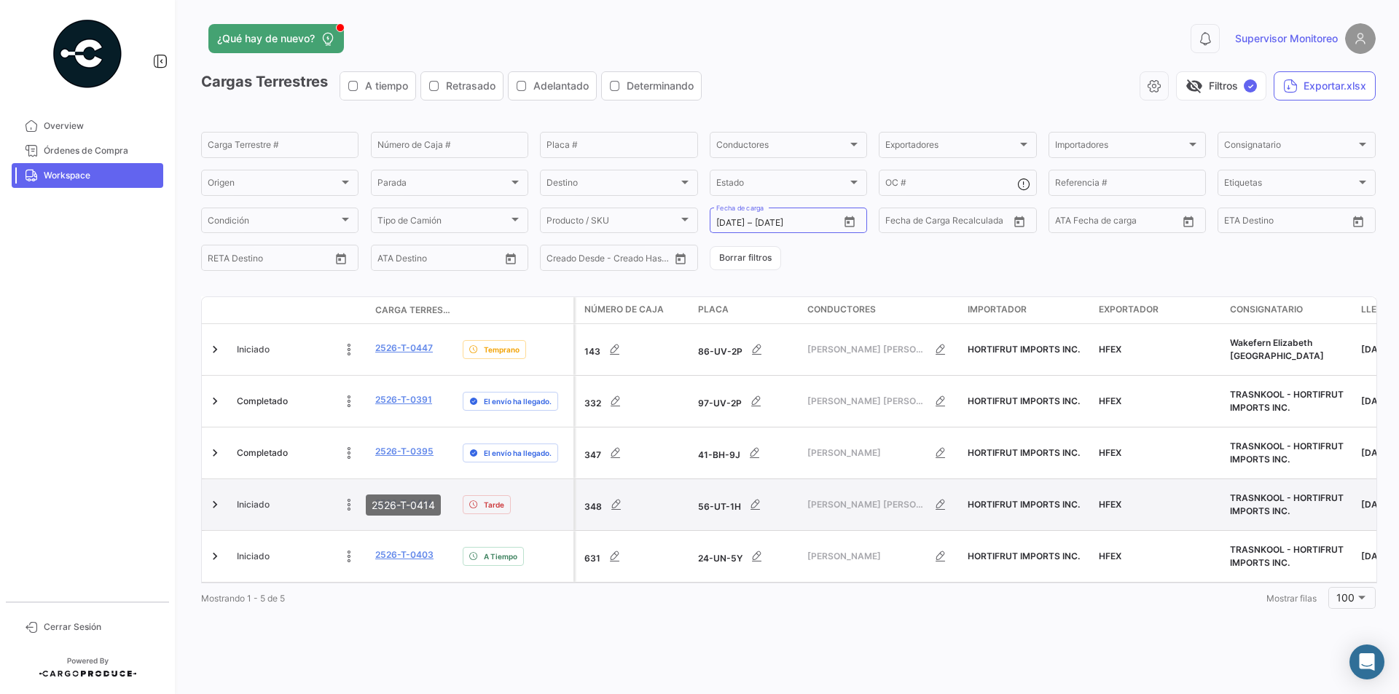
click at [403, 497] on link "2526-T-0414" at bounding box center [403, 503] width 57 height 13
click at [409, 497] on link "2526-T-0414" at bounding box center [403, 503] width 57 height 13
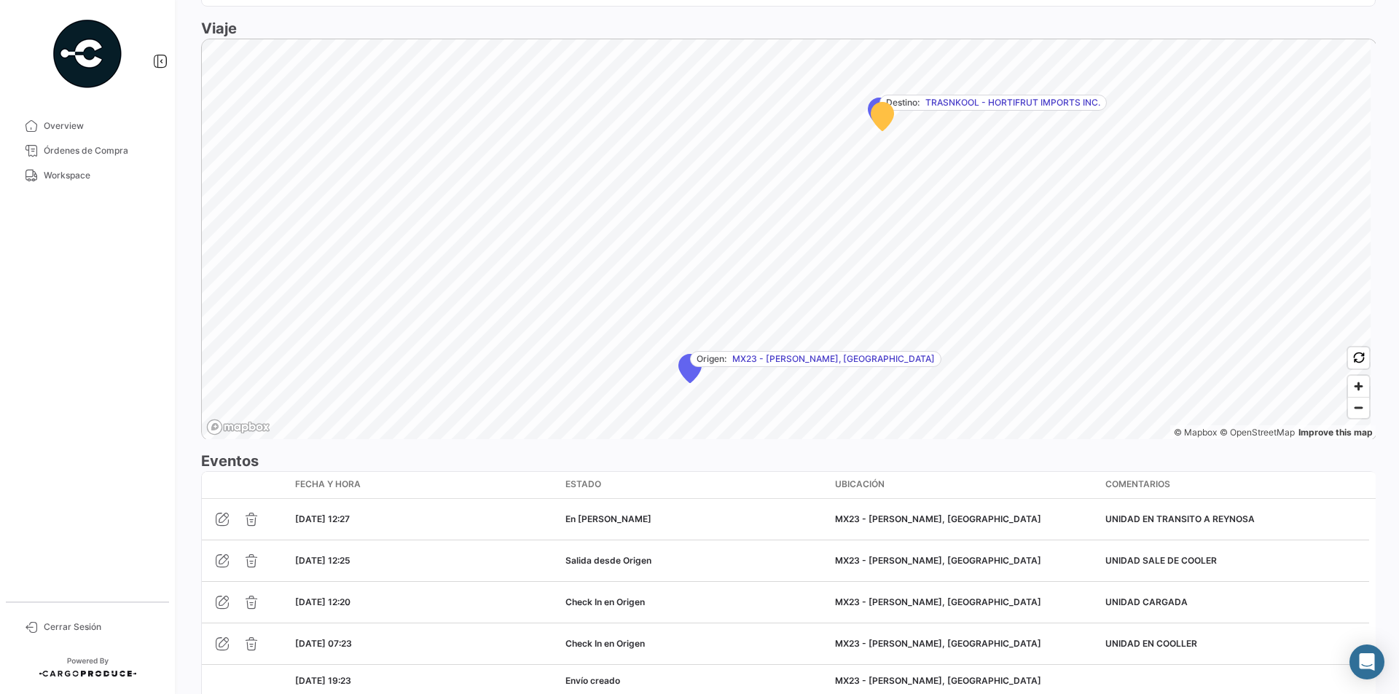
scroll to position [947, 0]
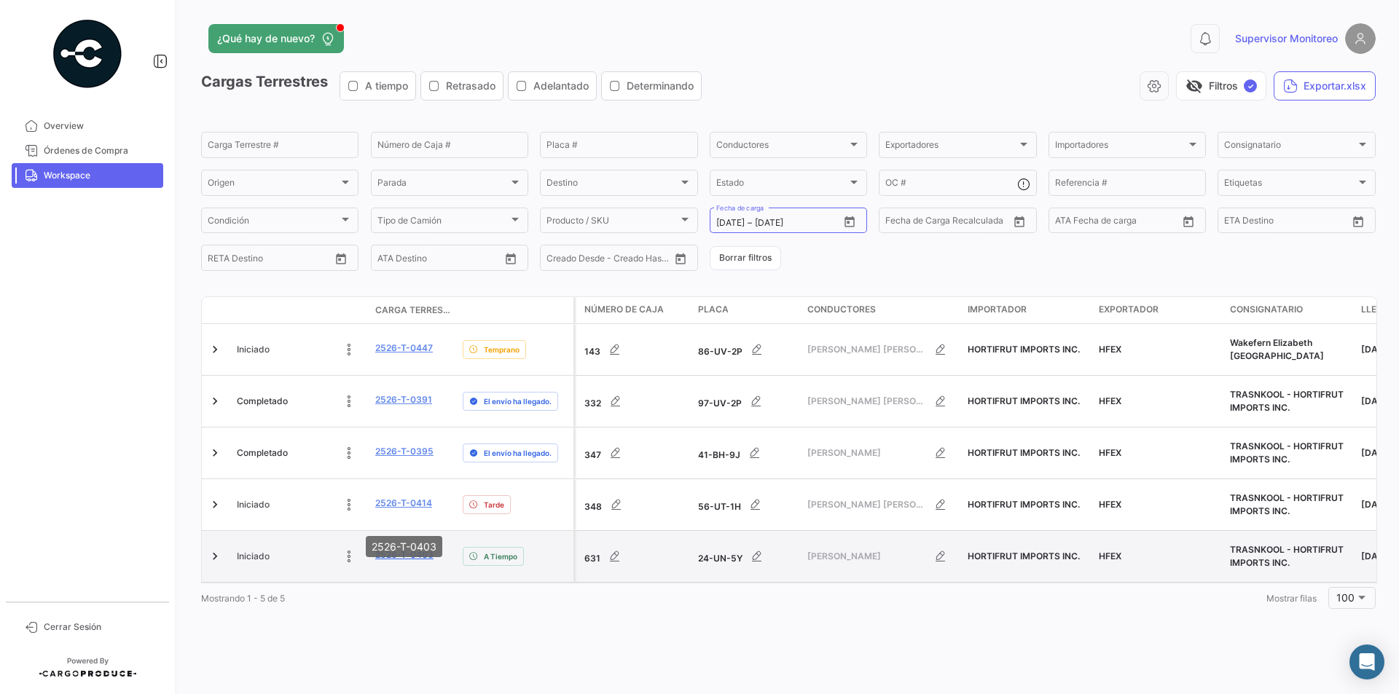
click at [391, 549] on link "2526-T-0403" at bounding box center [404, 555] width 58 height 13
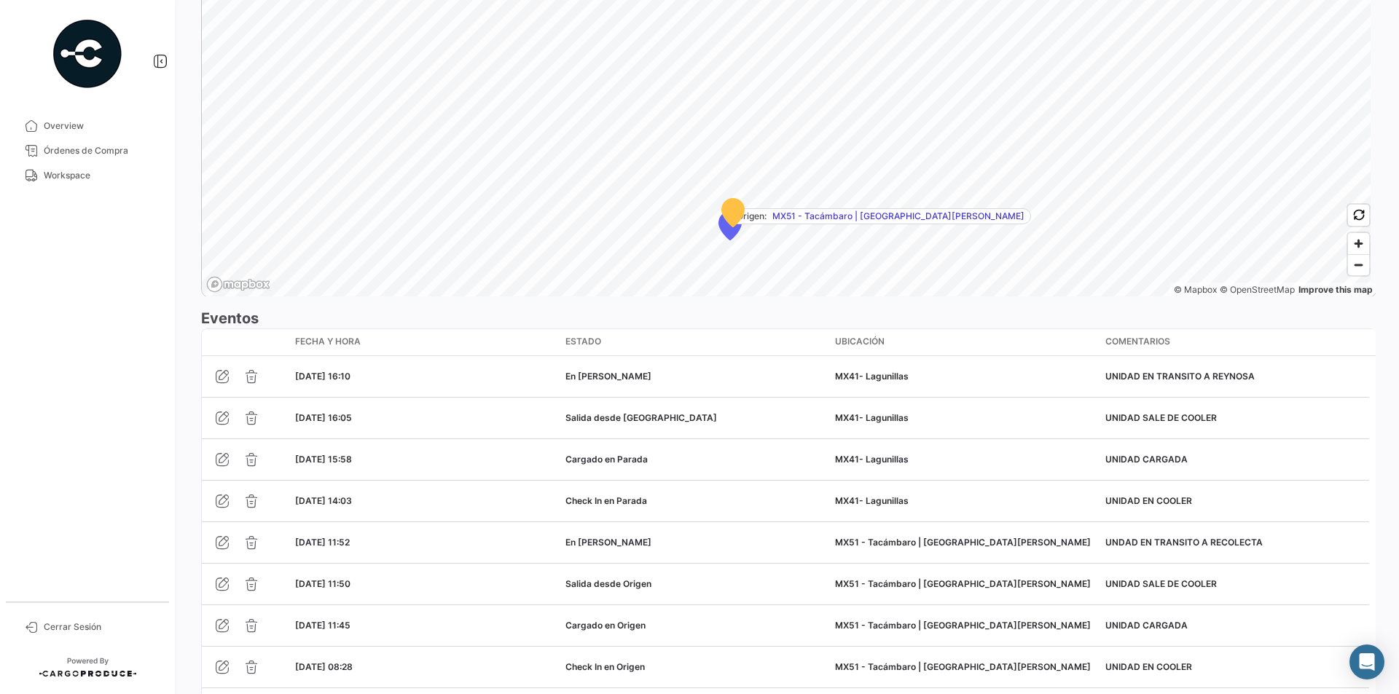
scroll to position [1020, 0]
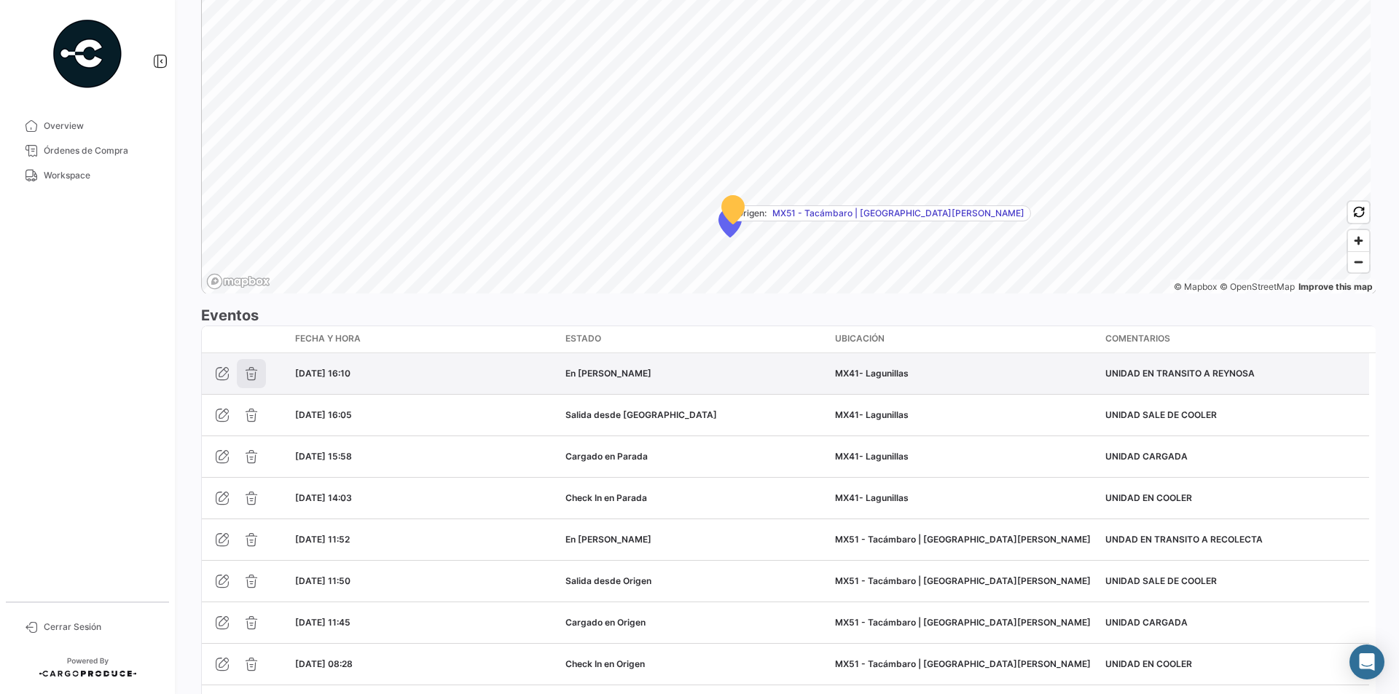
click at [255, 379] on icon "button" at bounding box center [251, 373] width 15 height 15
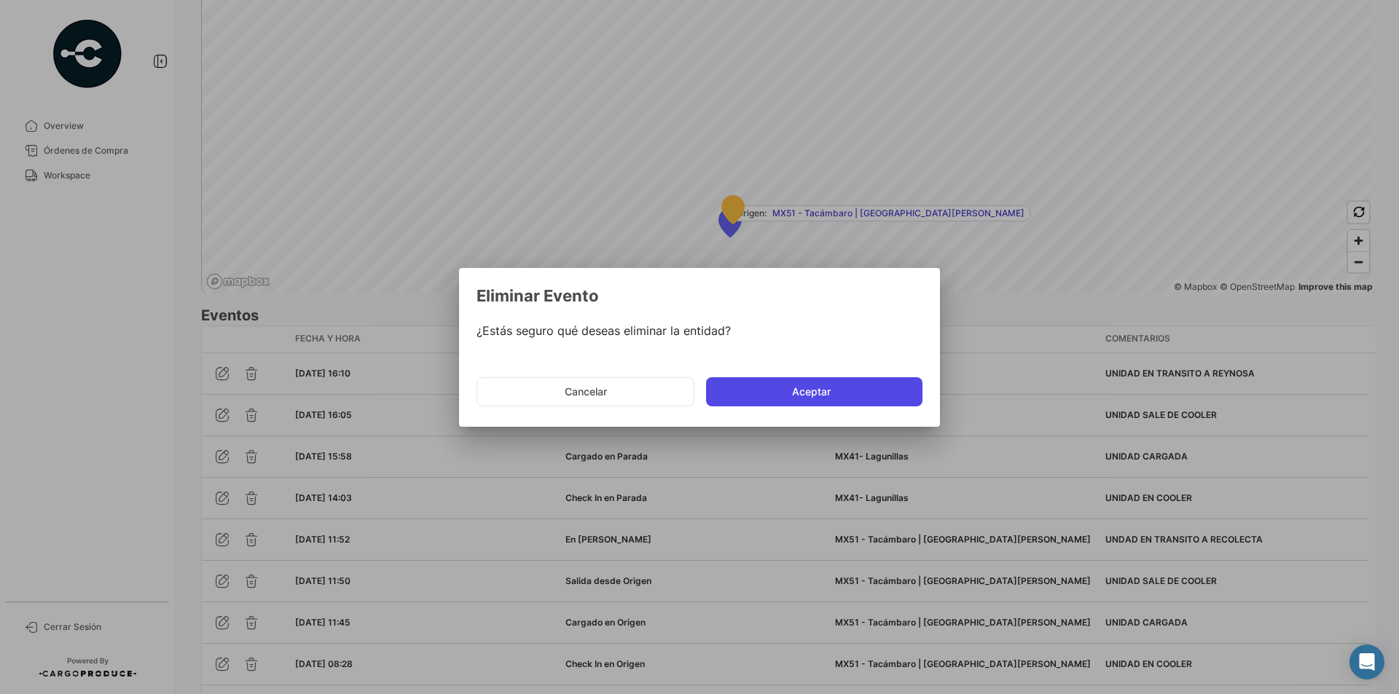
click at [762, 393] on button "Aceptar" at bounding box center [814, 391] width 216 height 29
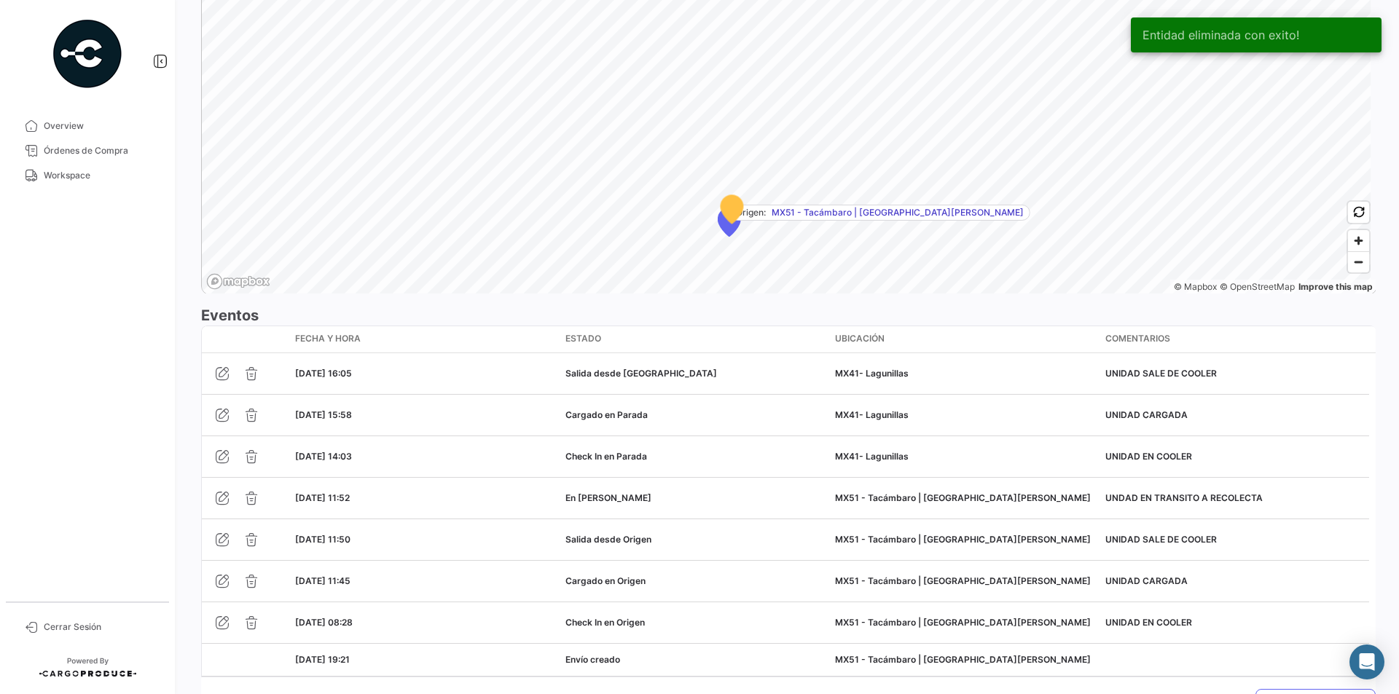
scroll to position [1091, 0]
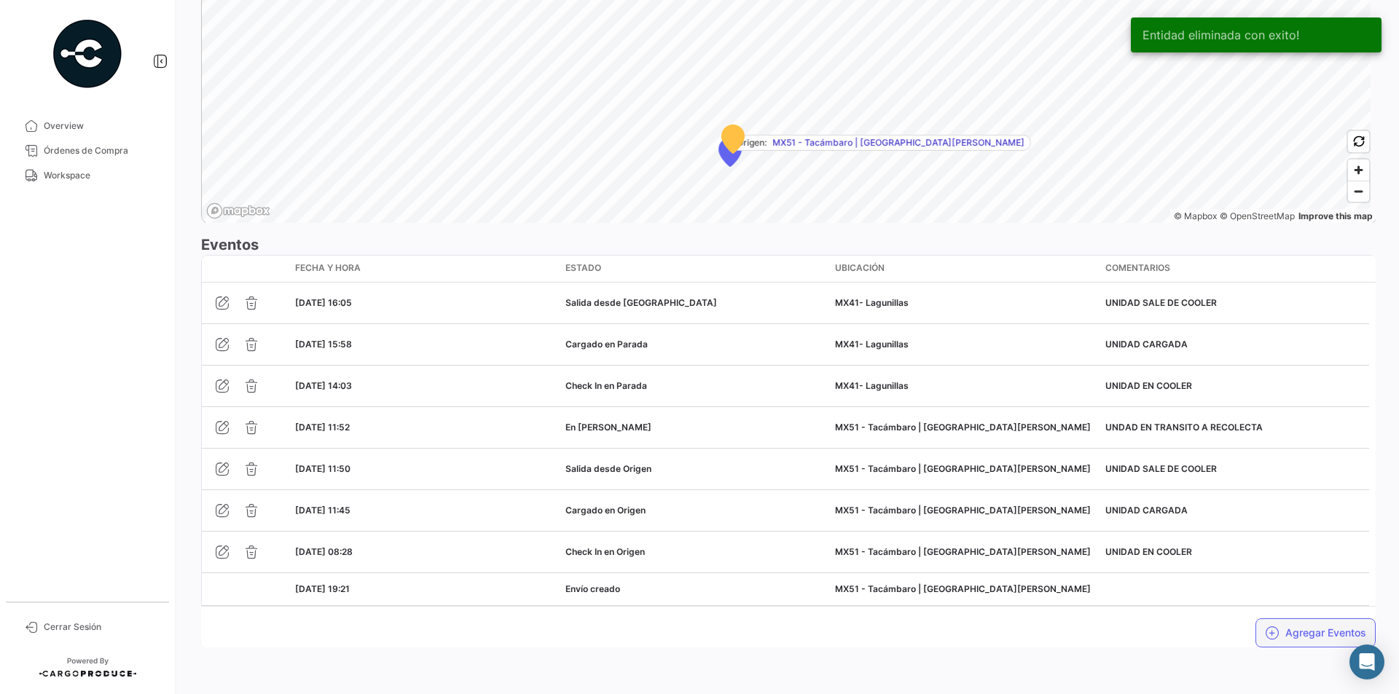
click at [1284, 629] on button "Agregar Eventos" at bounding box center [1315, 633] width 120 height 29
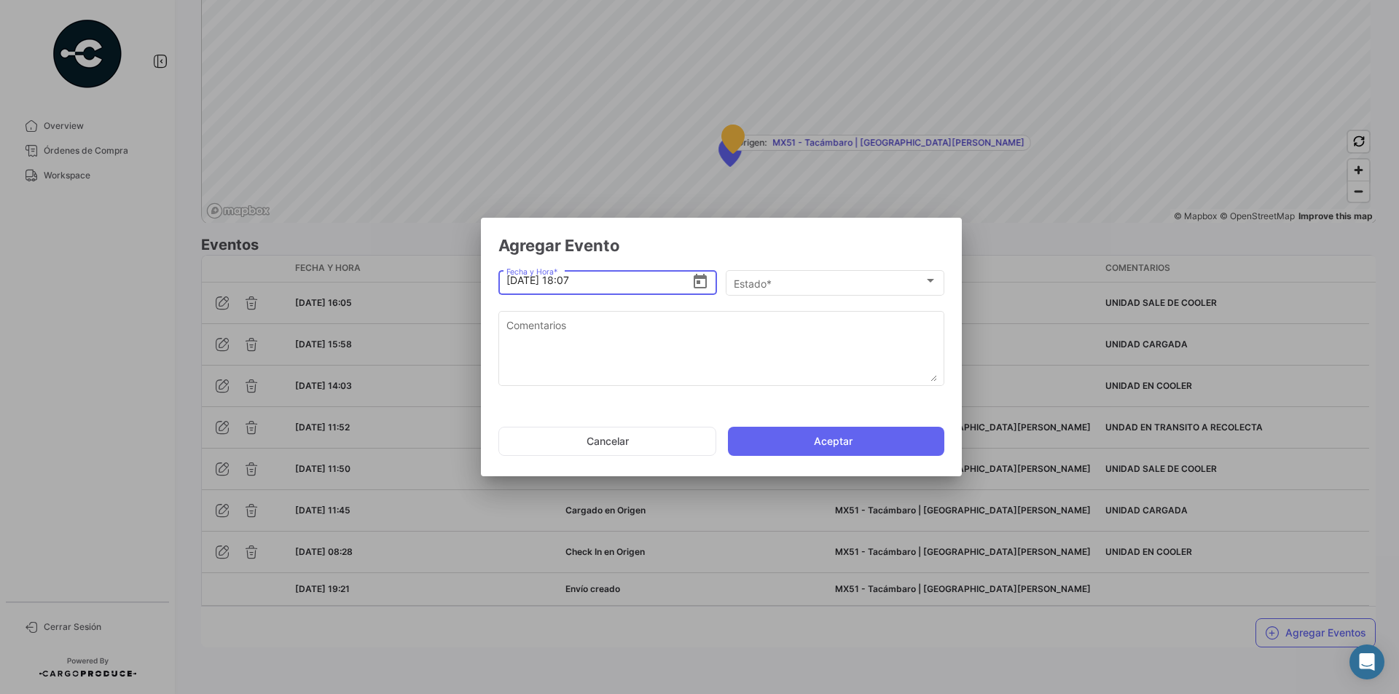
click at [574, 282] on input "[DATE] 18:07" at bounding box center [599, 280] width 186 height 51
type input "[DATE] 16:10"
click at [930, 280] on div at bounding box center [930, 281] width 7 height 4
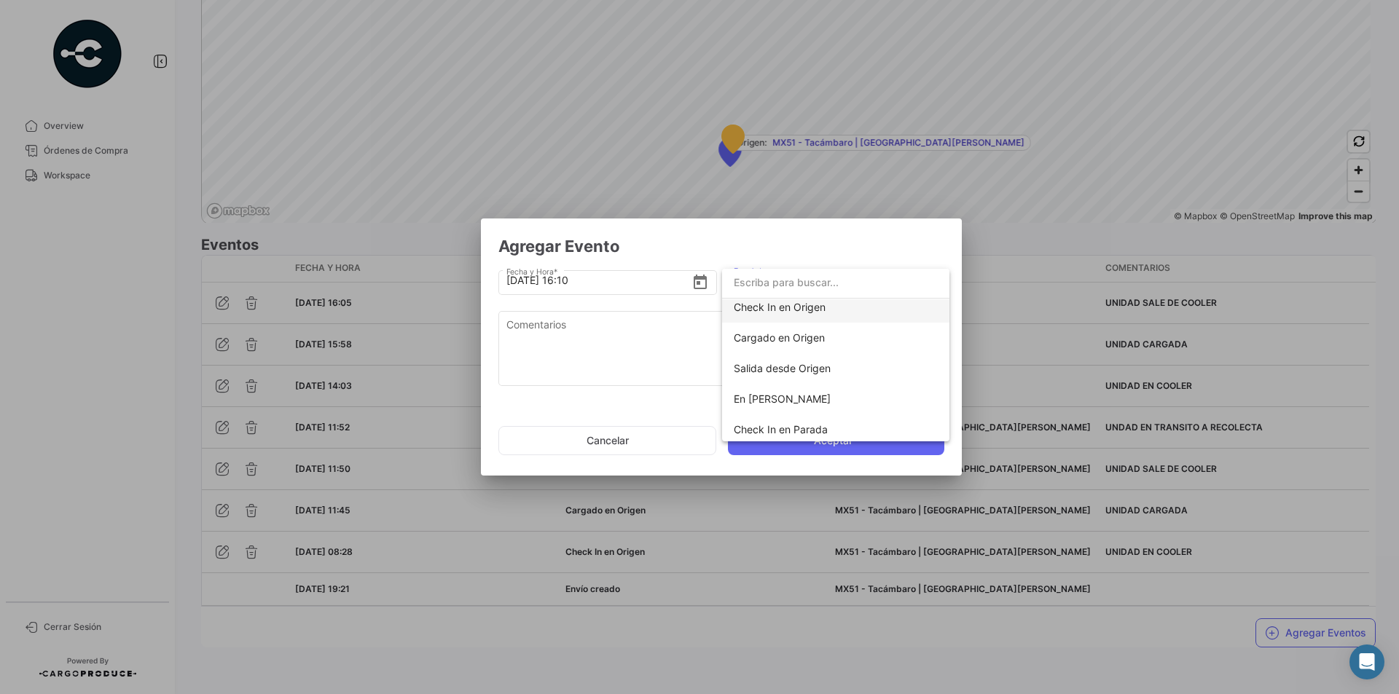
scroll to position [73, 0]
click at [827, 366] on span "En [PERSON_NAME]" at bounding box center [782, 364] width 97 height 12
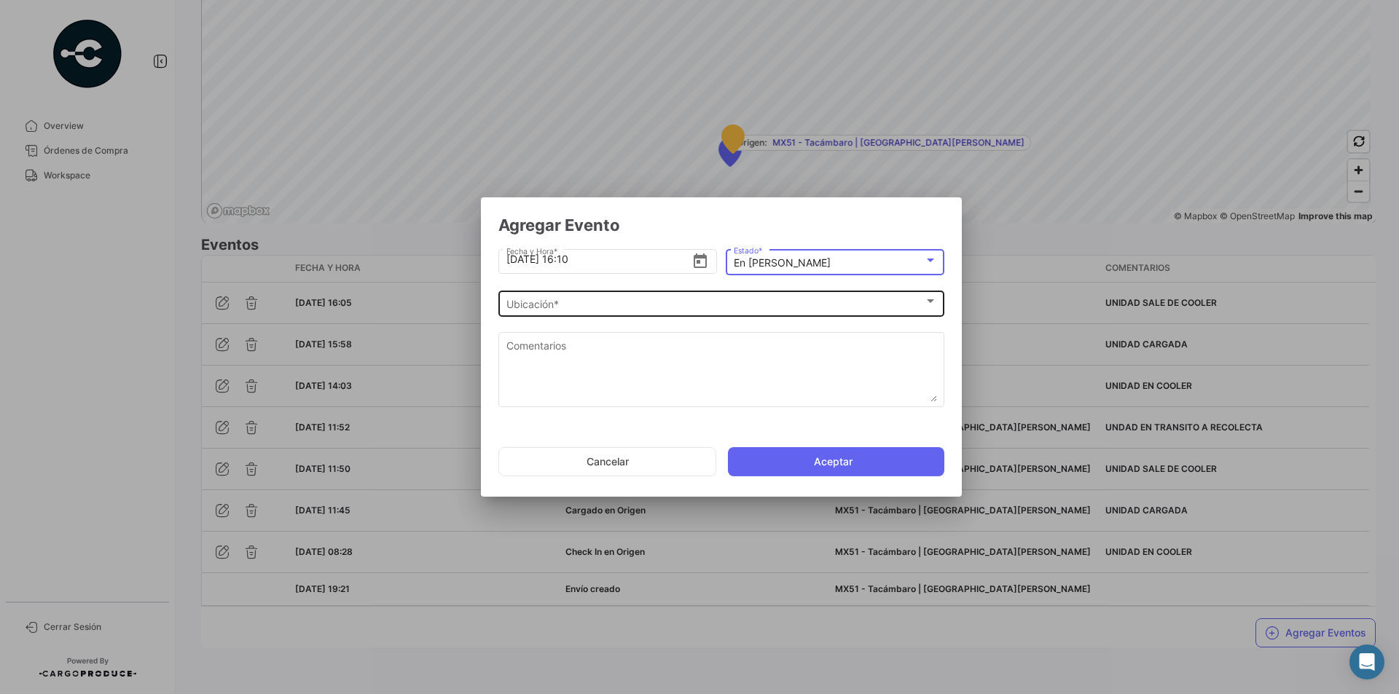
click at [943, 305] on div "Ubicación * Ubicación *" at bounding box center [721, 303] width 446 height 28
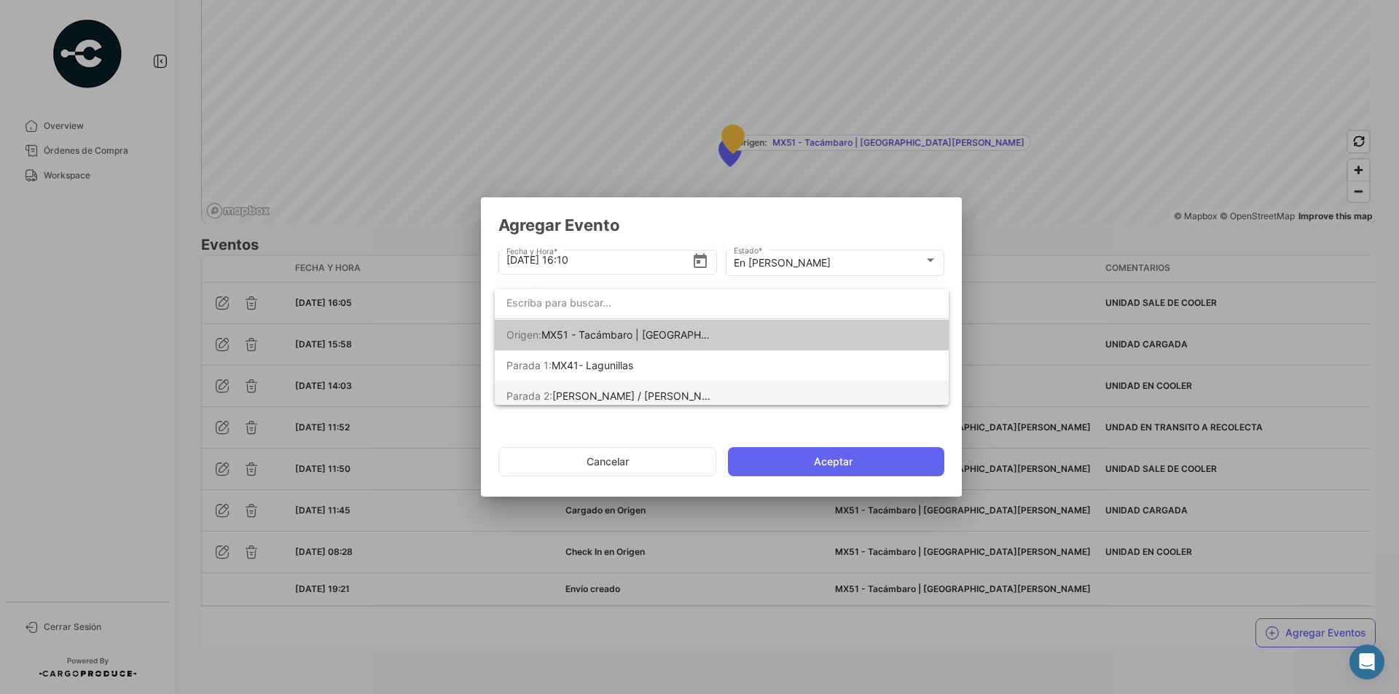
click at [664, 390] on span "[PERSON_NAME] / [PERSON_NAME] [PERSON_NAME]" at bounding box center [681, 396] width 259 height 12
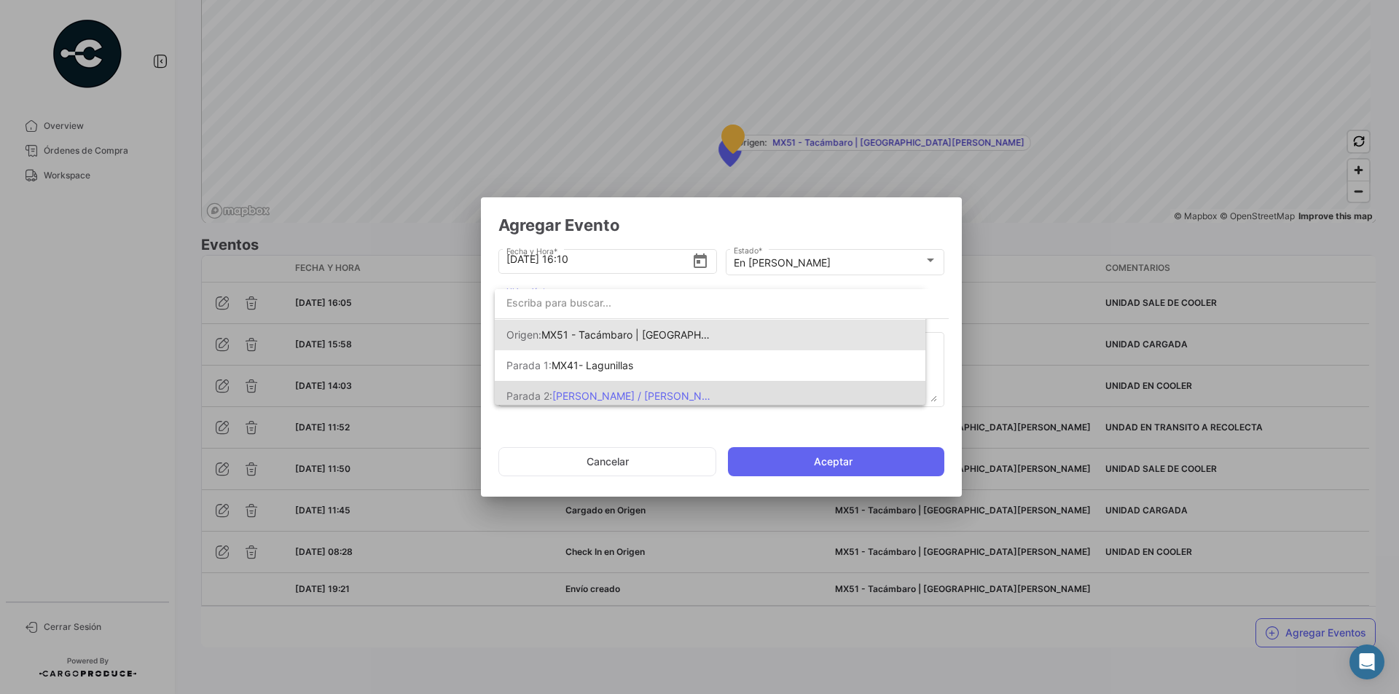
scroll to position [0, 0]
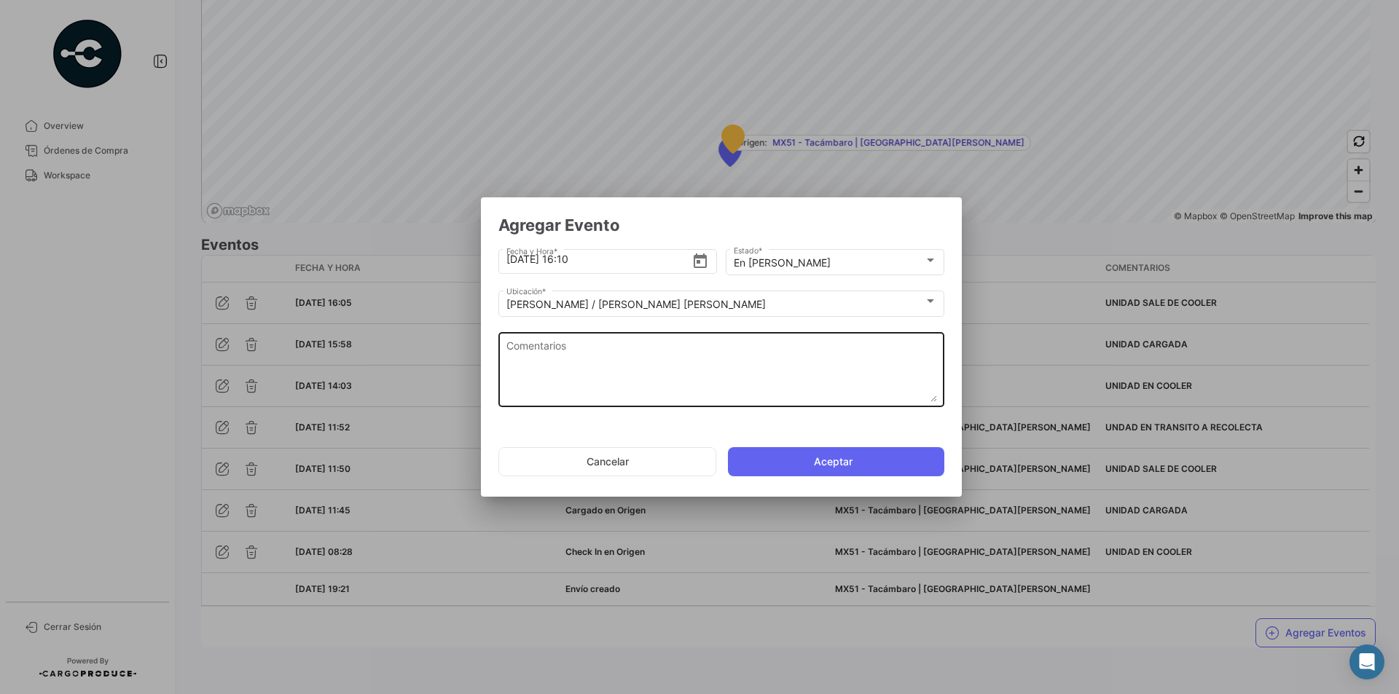
click at [544, 374] on textarea "Comentarios" at bounding box center [721, 370] width 431 height 64
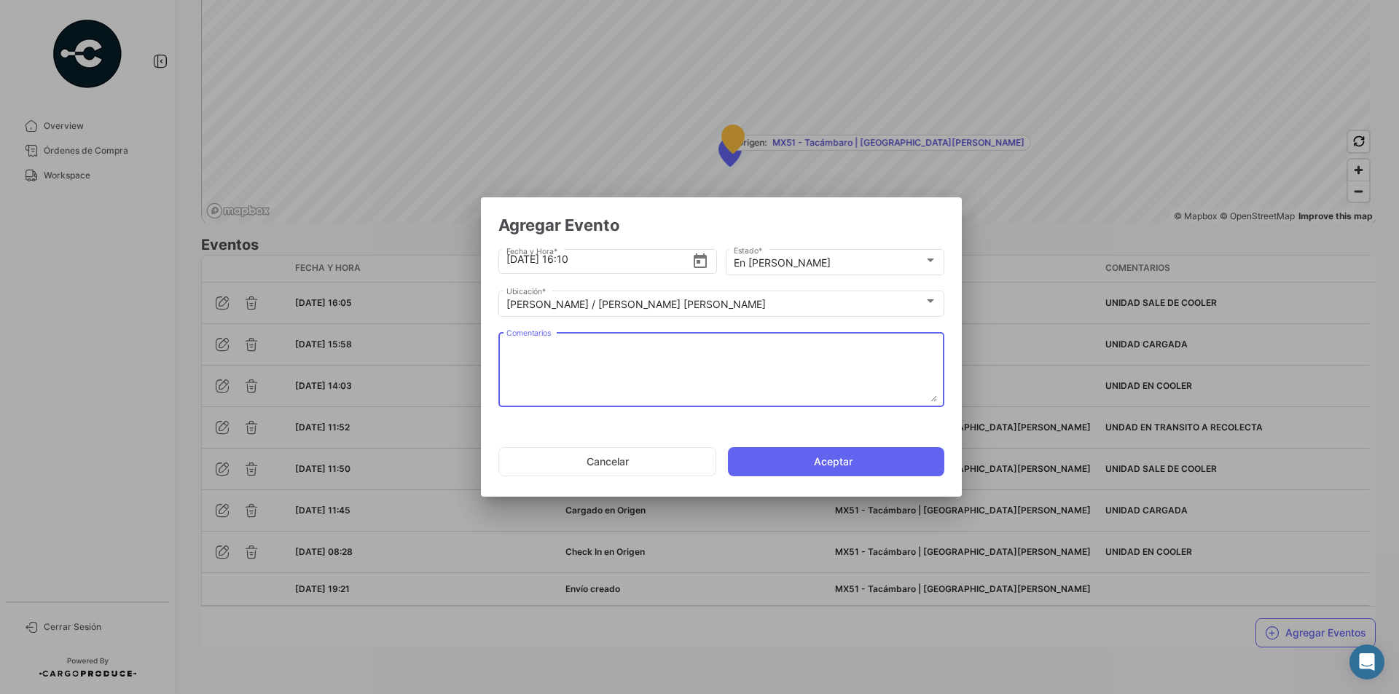
paste textarea "UNIDAD EN TRANSITO A REYNOSA"
type textarea "UNIDAD EN TRANSITO A REYNOSA"
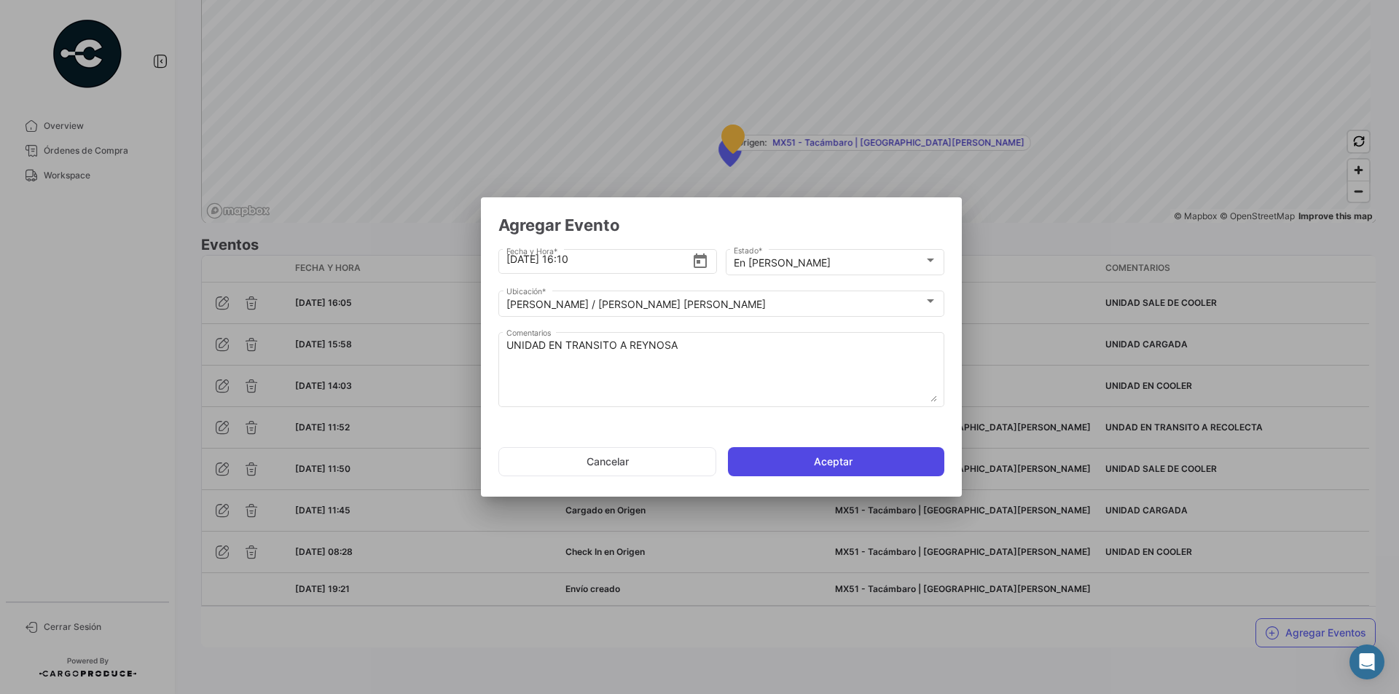
click at [803, 455] on button "Aceptar" at bounding box center [836, 461] width 216 height 29
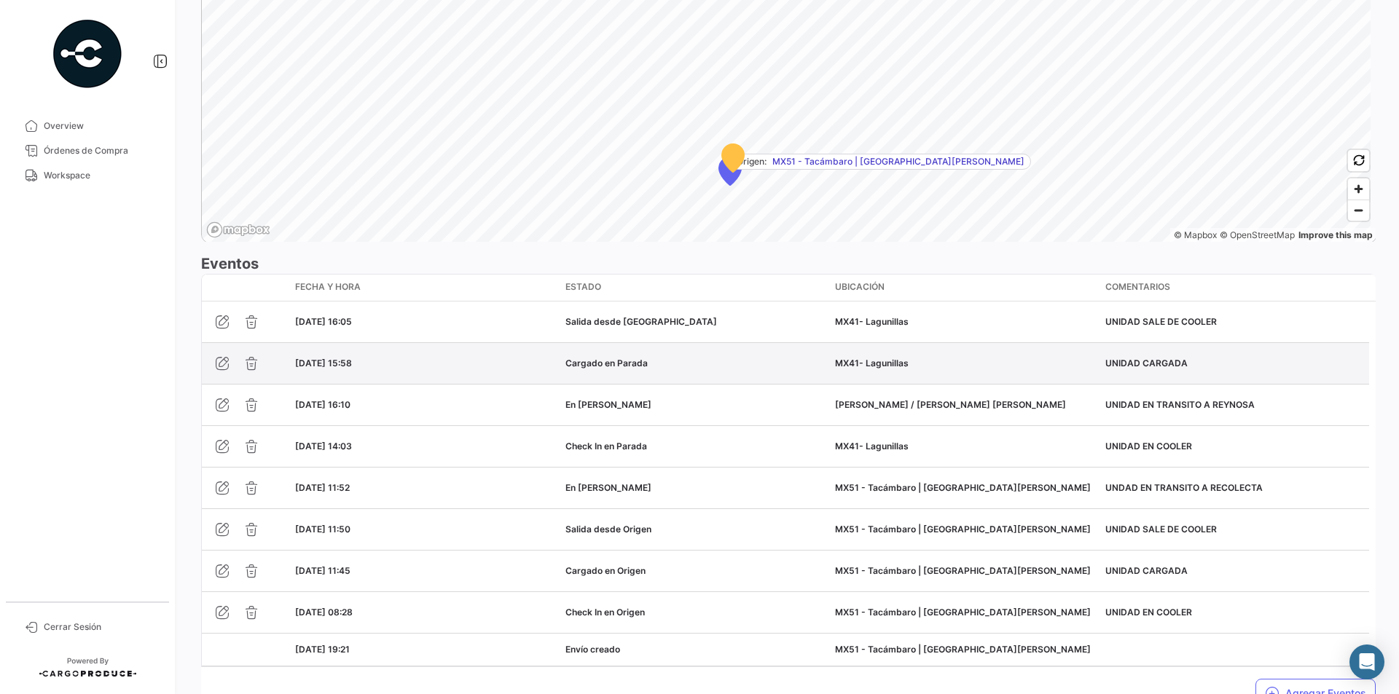
scroll to position [1093, 0]
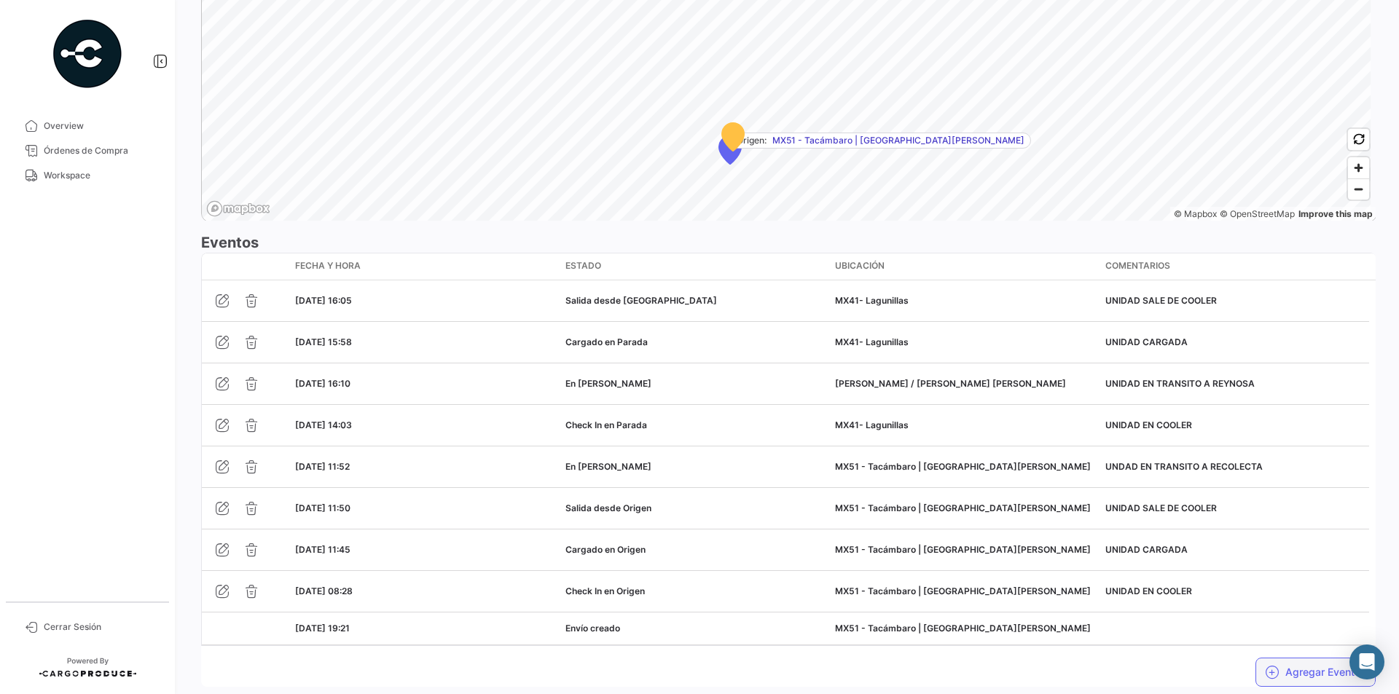
click at [1297, 676] on button "Agregar Eventos" at bounding box center [1315, 672] width 120 height 29
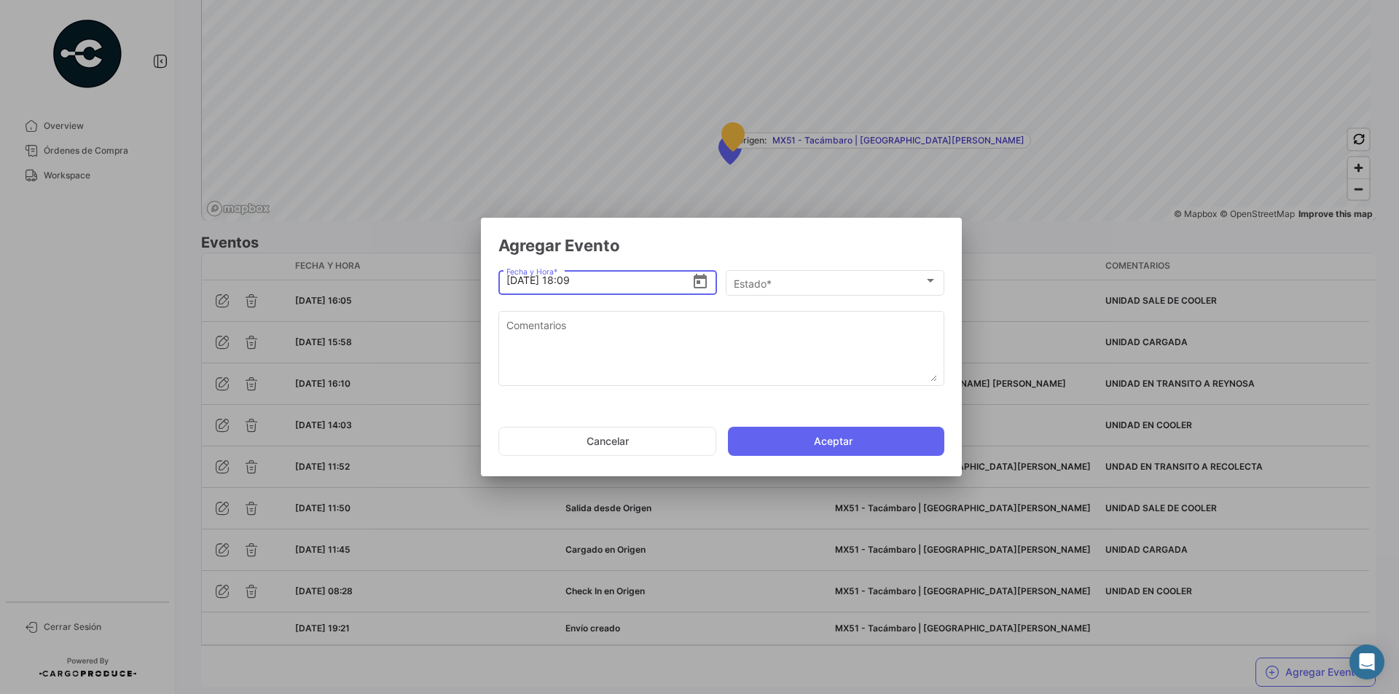
click at [573, 283] on input "[DATE] 18:09" at bounding box center [599, 280] width 186 height 51
click at [592, 280] on input "[DATE] 16:09" at bounding box center [599, 280] width 186 height 51
type input "[DATE] 16:10"
click at [937, 277] on div "Estado * Estado *" at bounding box center [835, 281] width 219 height 28
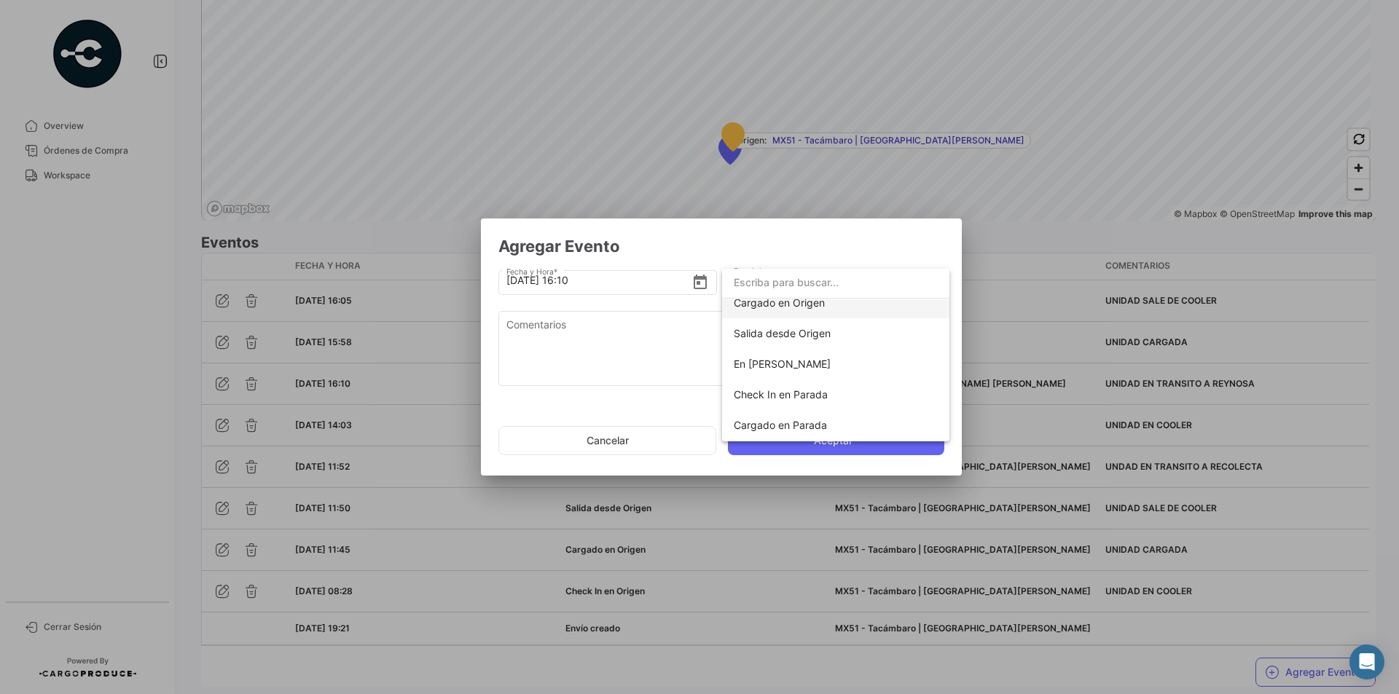
scroll to position [146, 0]
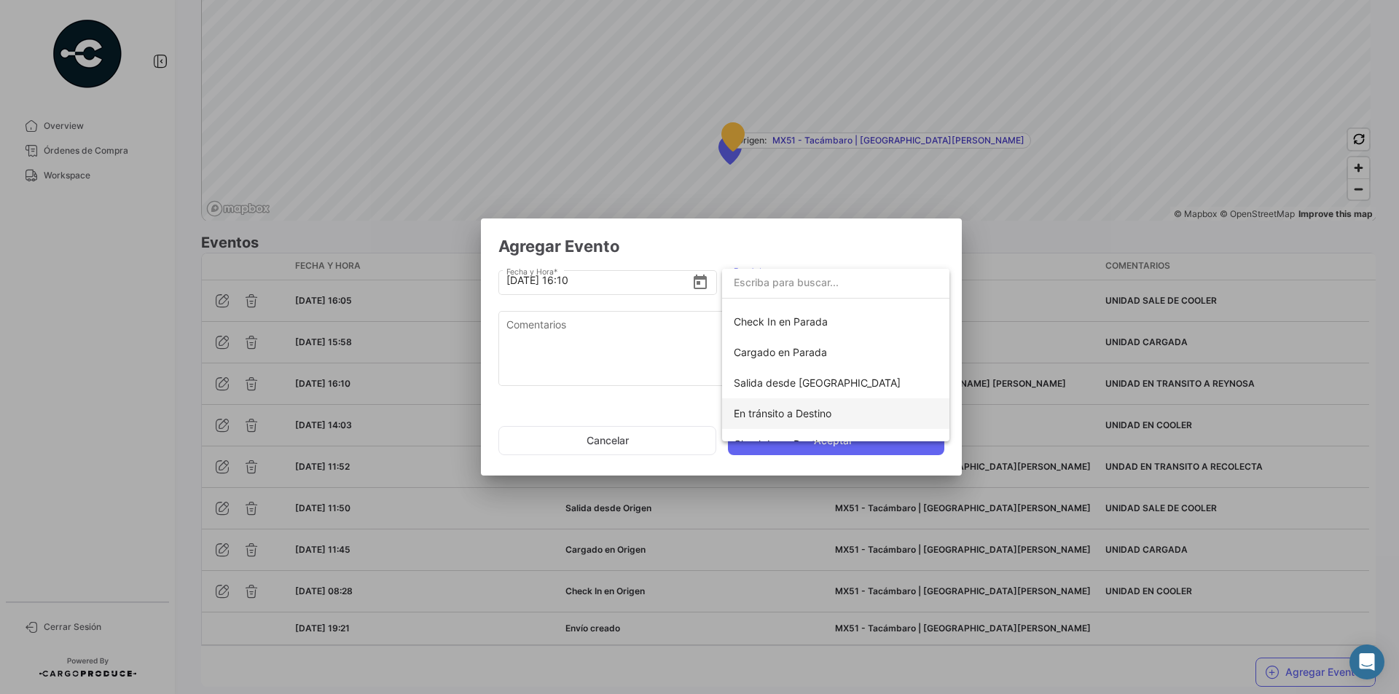
click at [825, 413] on span "En tránsito a Destino" at bounding box center [783, 413] width 98 height 12
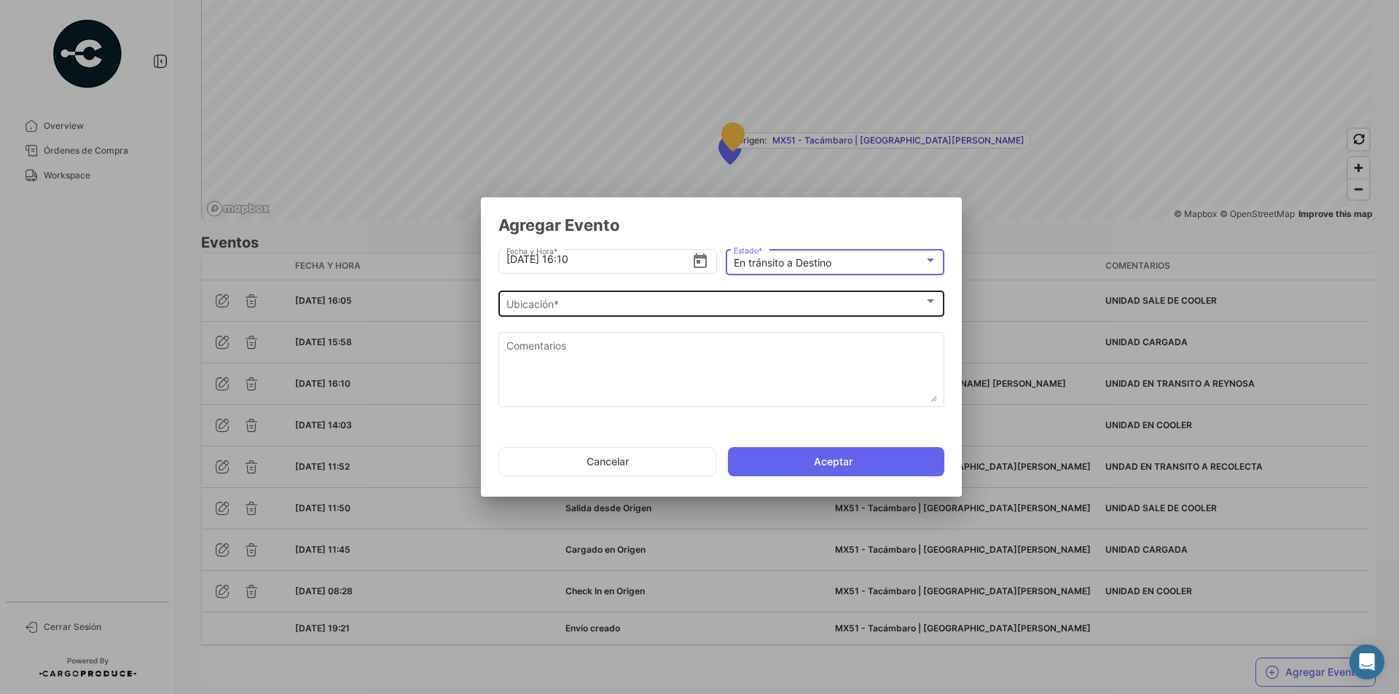
click at [928, 304] on div at bounding box center [930, 302] width 13 height 12
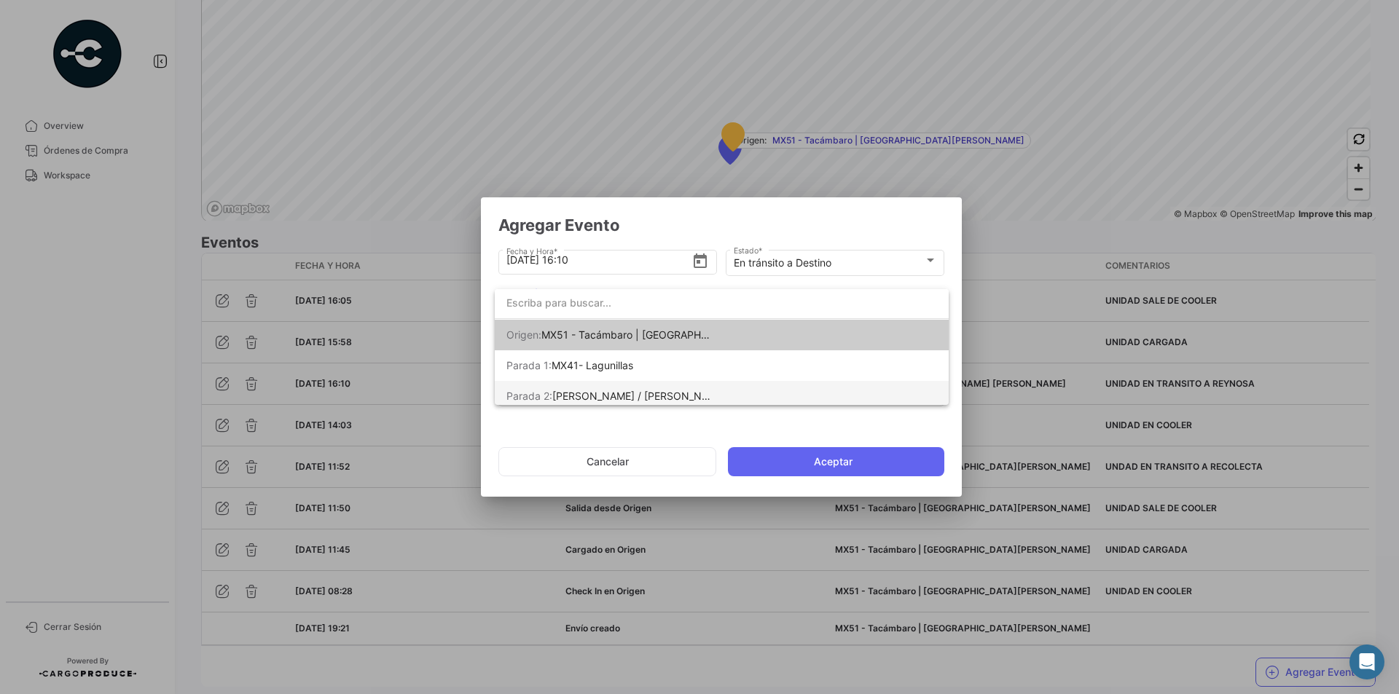
click at [685, 391] on span "[PERSON_NAME] / [PERSON_NAME] [PERSON_NAME]" at bounding box center [681, 396] width 259 height 12
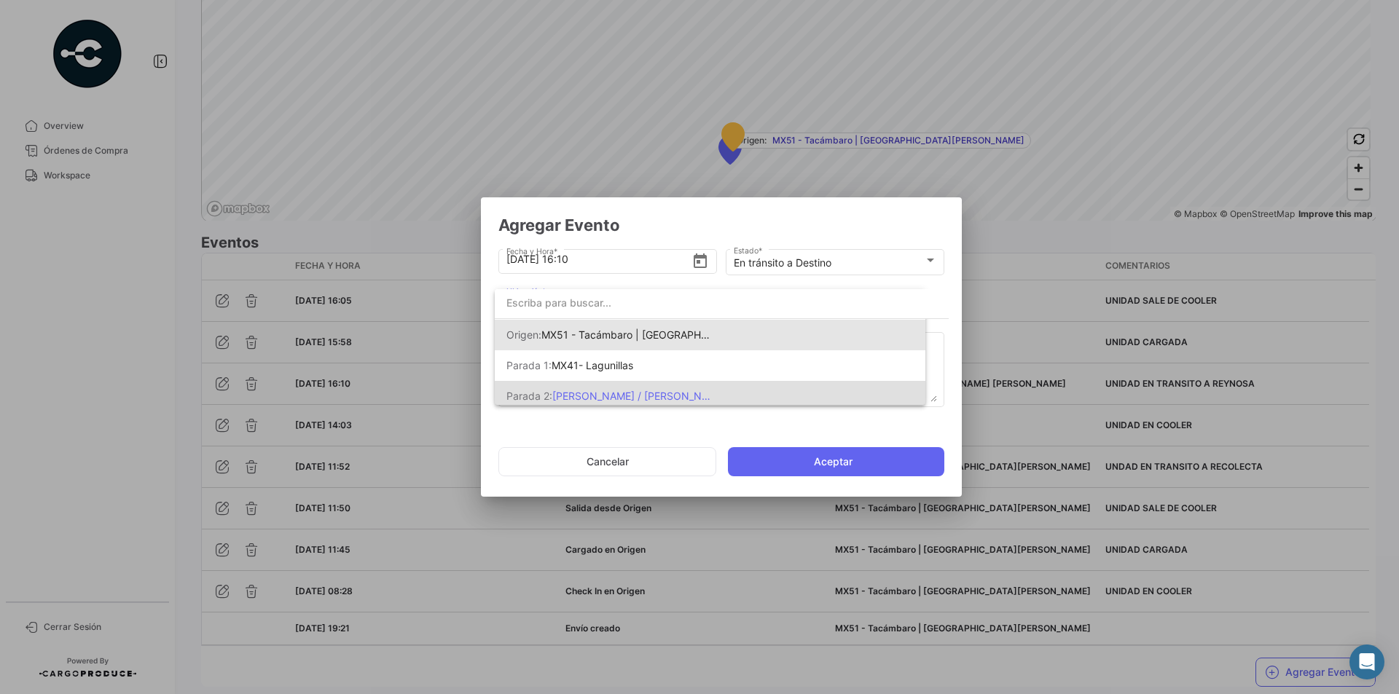
scroll to position [0, 0]
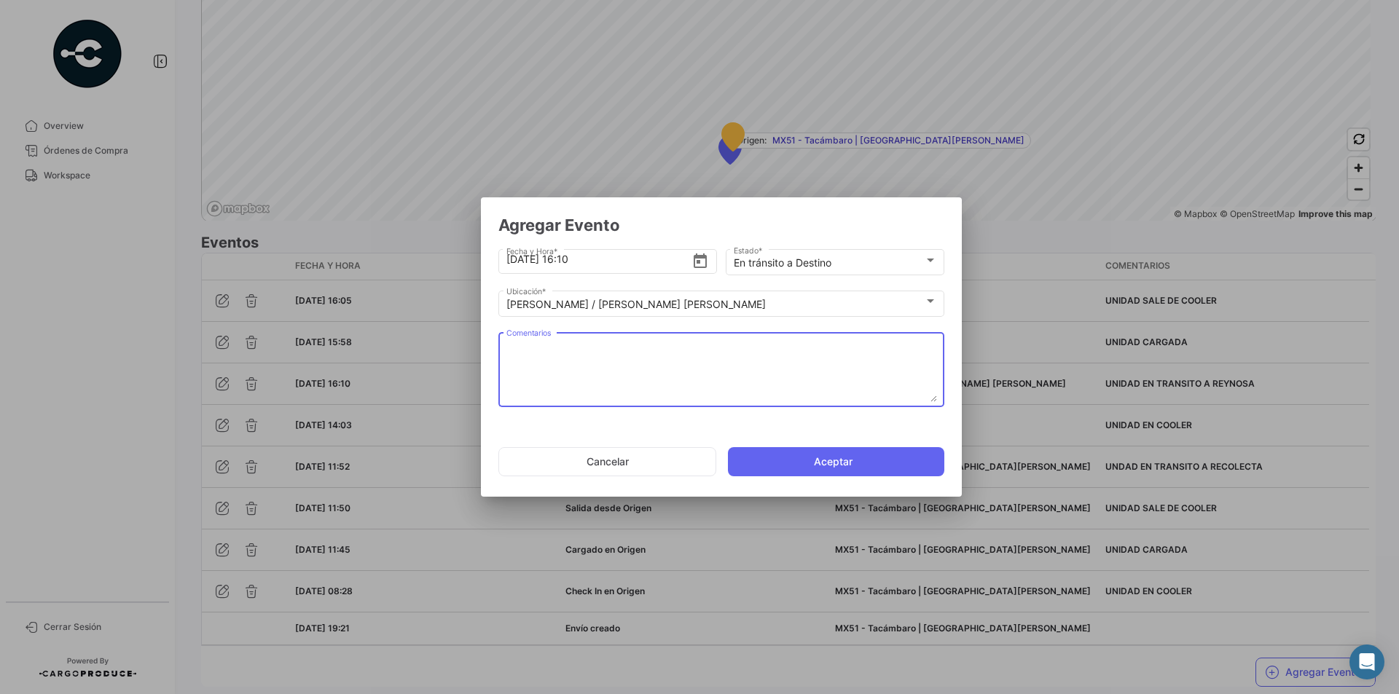
click at [657, 390] on textarea "Comentarios" at bounding box center [721, 370] width 431 height 64
paste textarea "UNIDAD EN TRANSITO A REYNOSA"
type textarea "UNIDAD EN TRANSITO A REYNOSA"
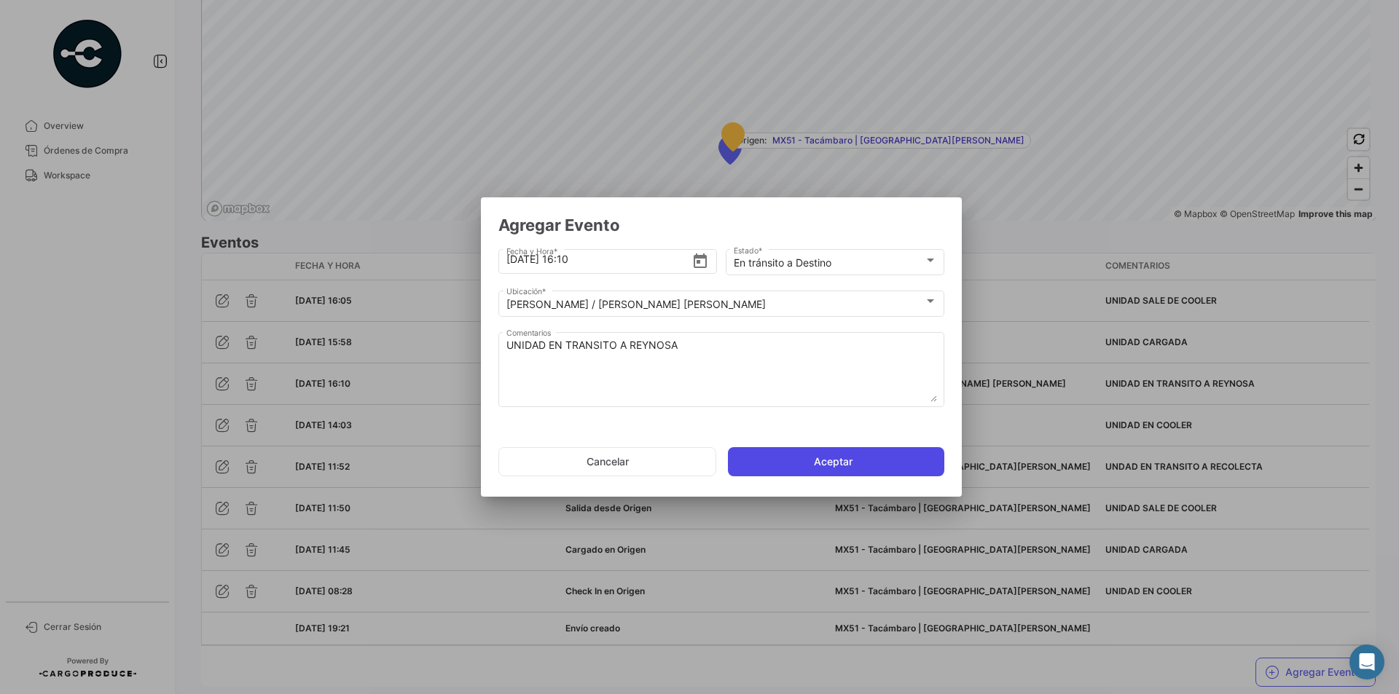
click at [823, 452] on button "Aceptar" at bounding box center [836, 461] width 216 height 29
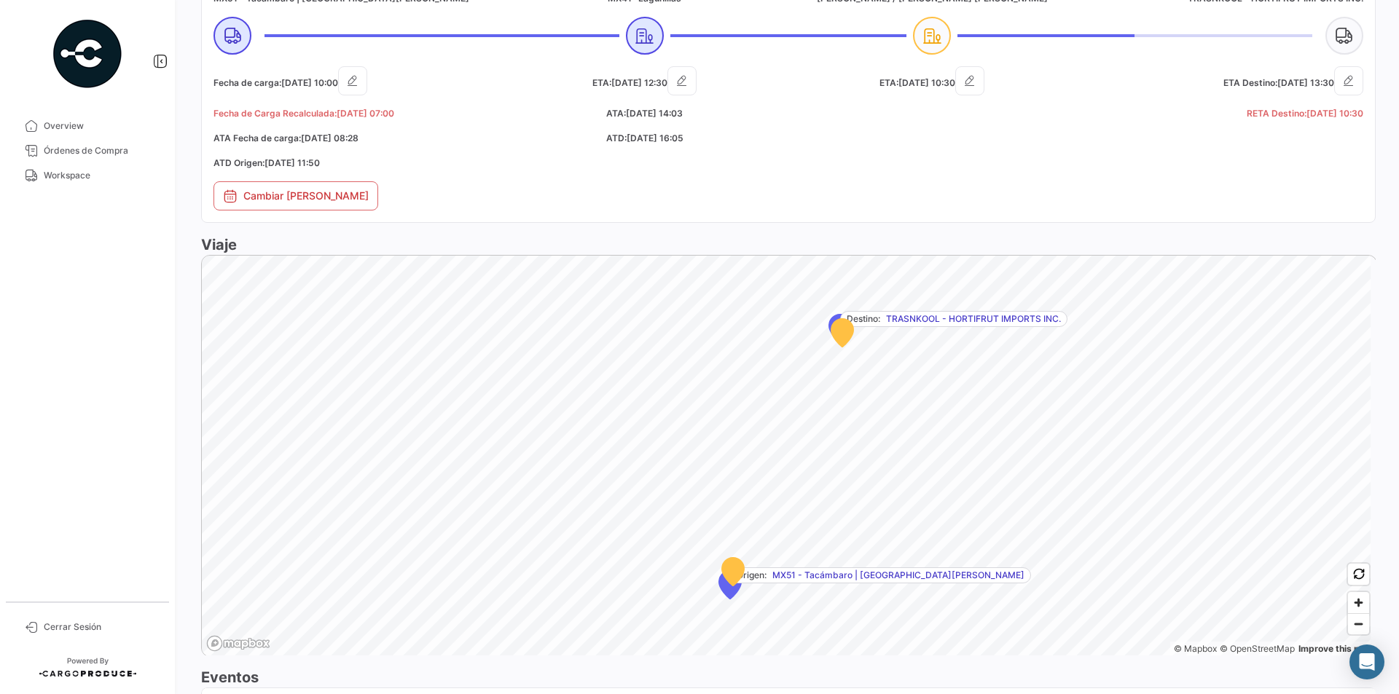
scroll to position [664, 0]
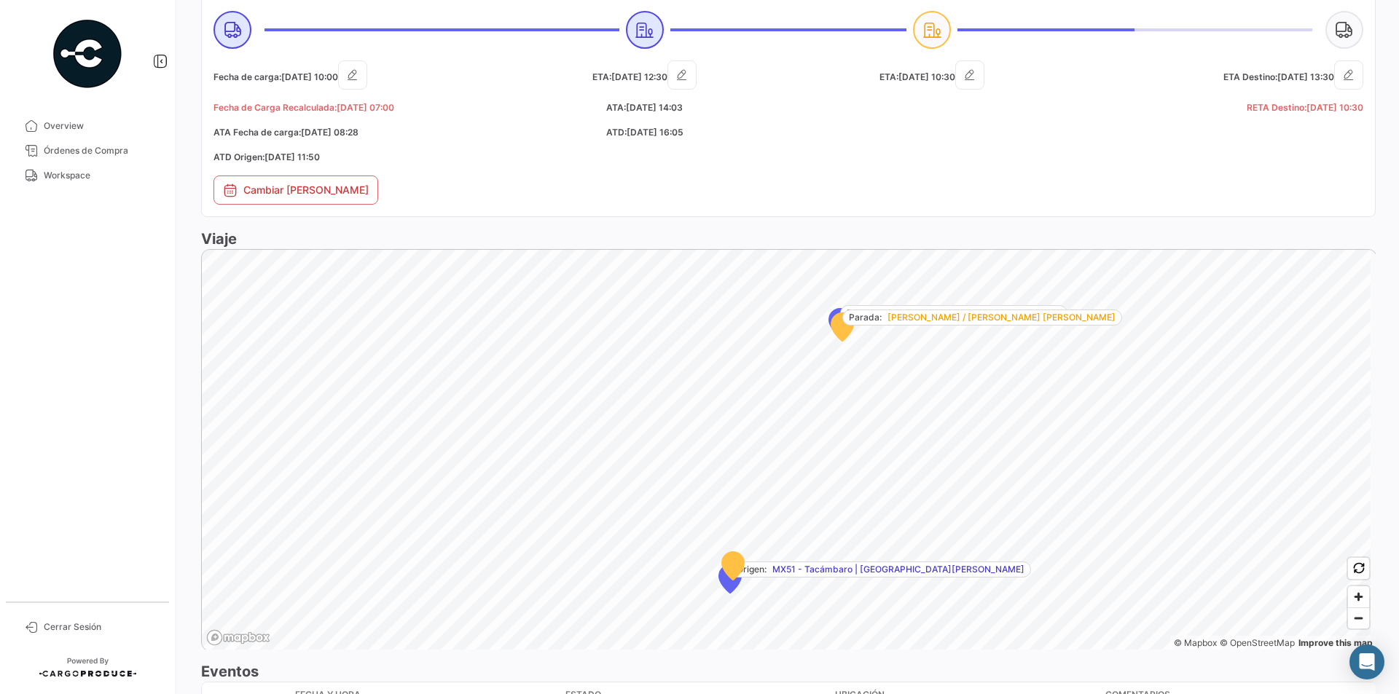
click at [839, 331] on icon "Map marker" at bounding box center [842, 327] width 22 height 28
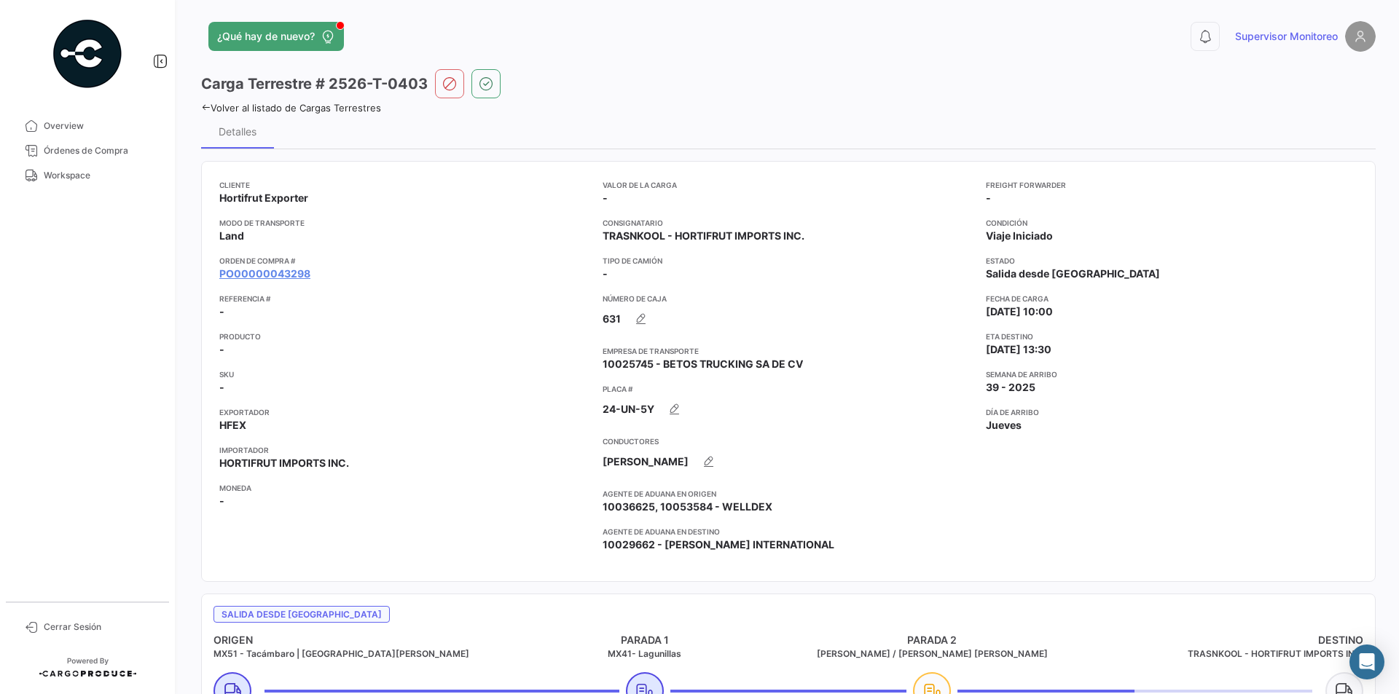
scroll to position [0, 0]
